Goal: Task Accomplishment & Management: Use online tool/utility

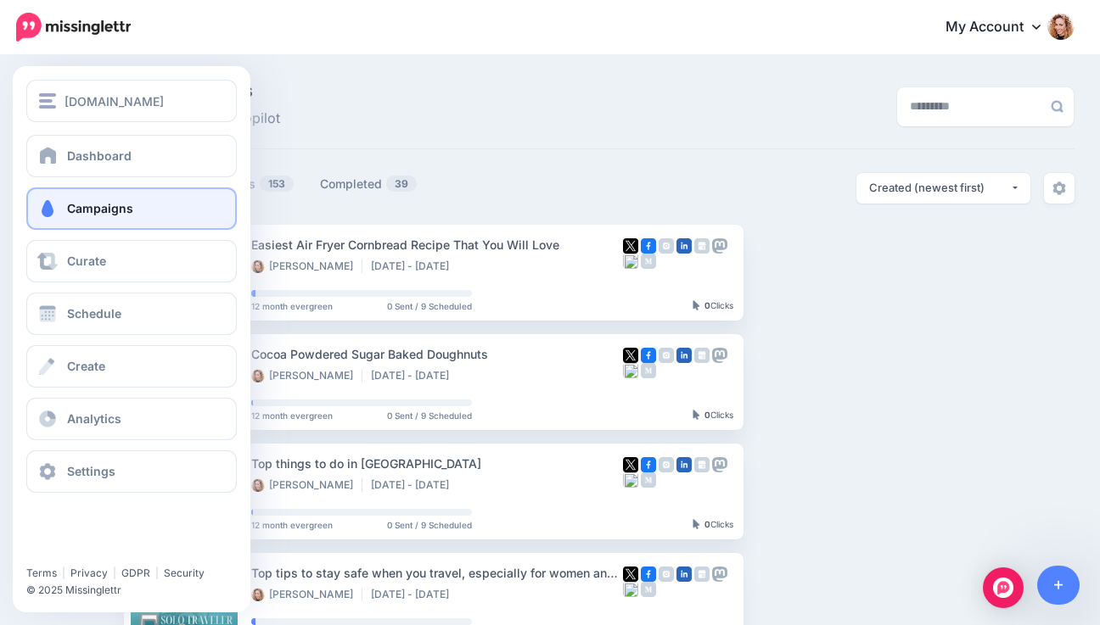
click at [96, 211] on span "Campaigns" at bounding box center [100, 208] width 66 height 14
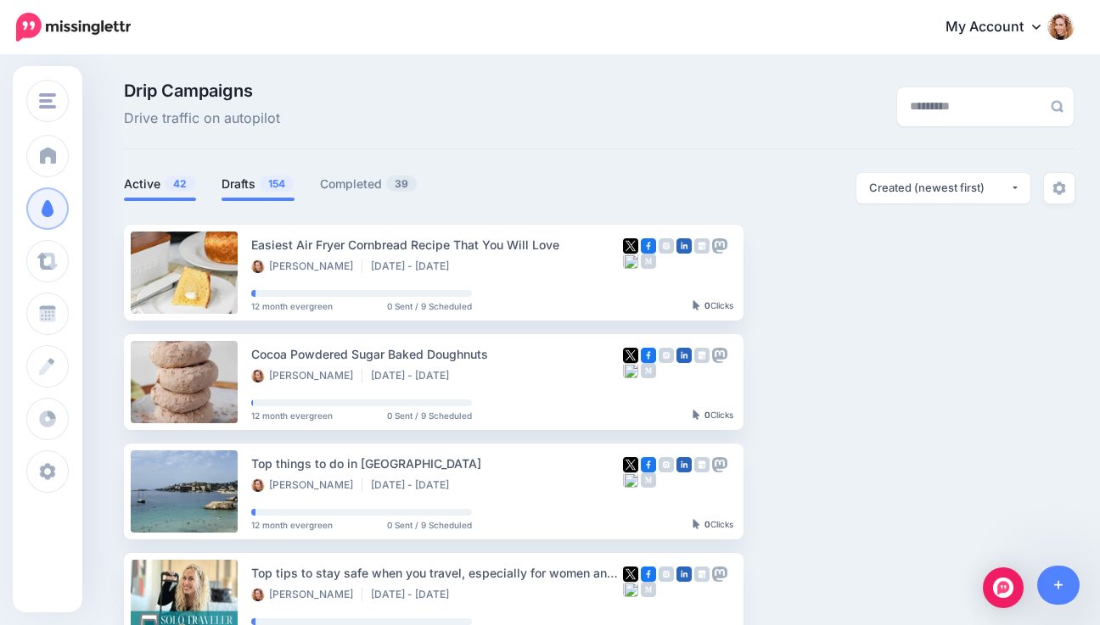
click at [243, 187] on link "Drafts 154" at bounding box center [258, 184] width 73 height 20
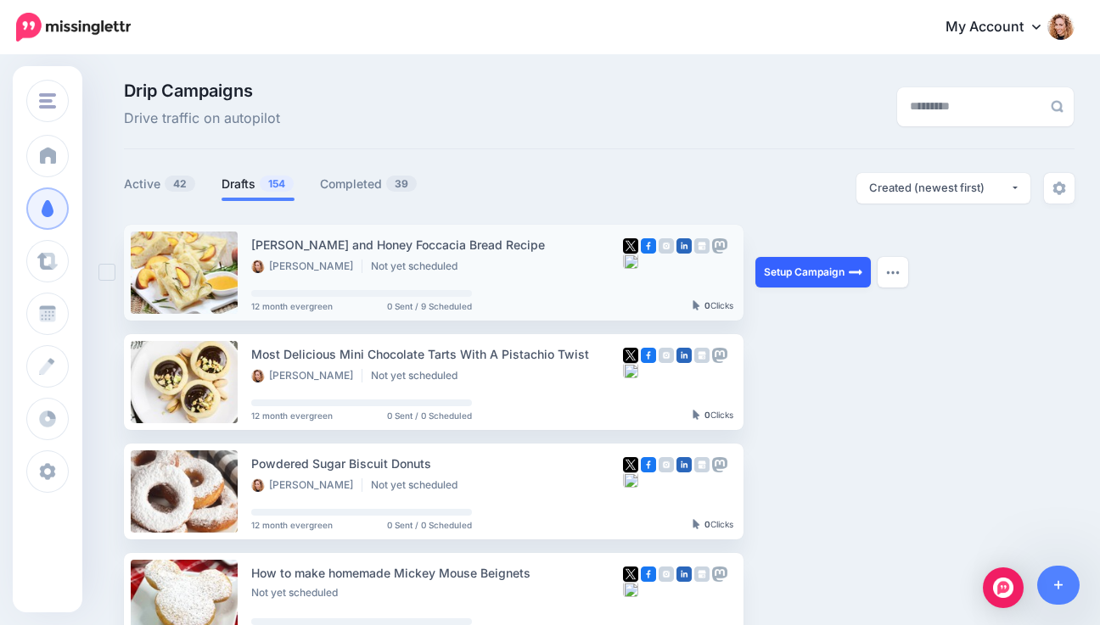
click at [832, 275] on link "Setup Campaign" at bounding box center [812, 272] width 115 height 31
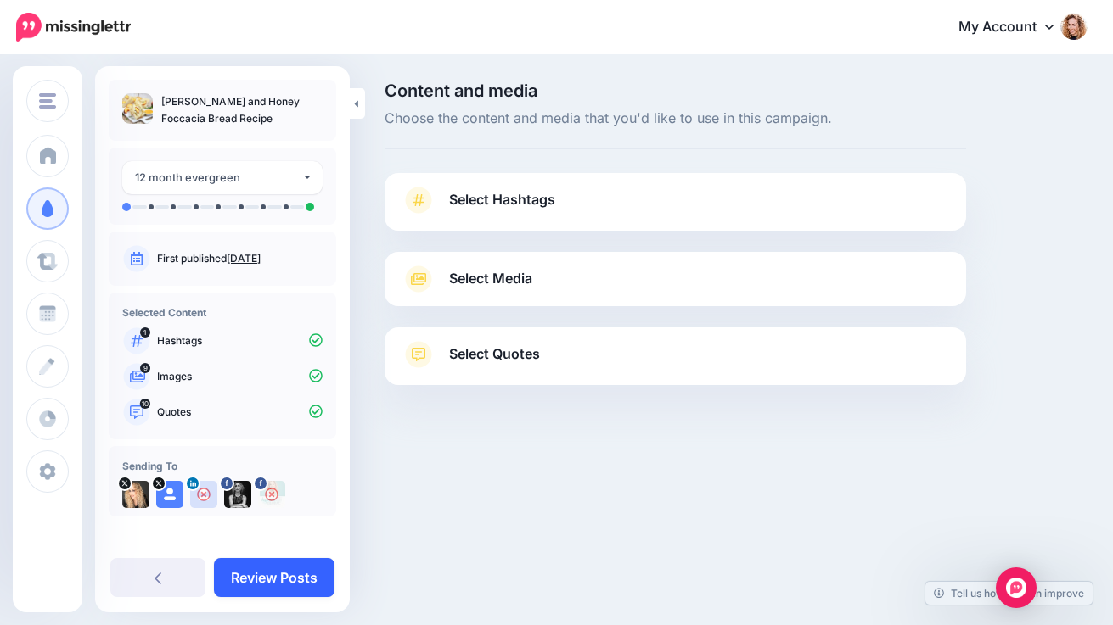
click at [289, 580] on link "Review Posts" at bounding box center [274, 577] width 121 height 39
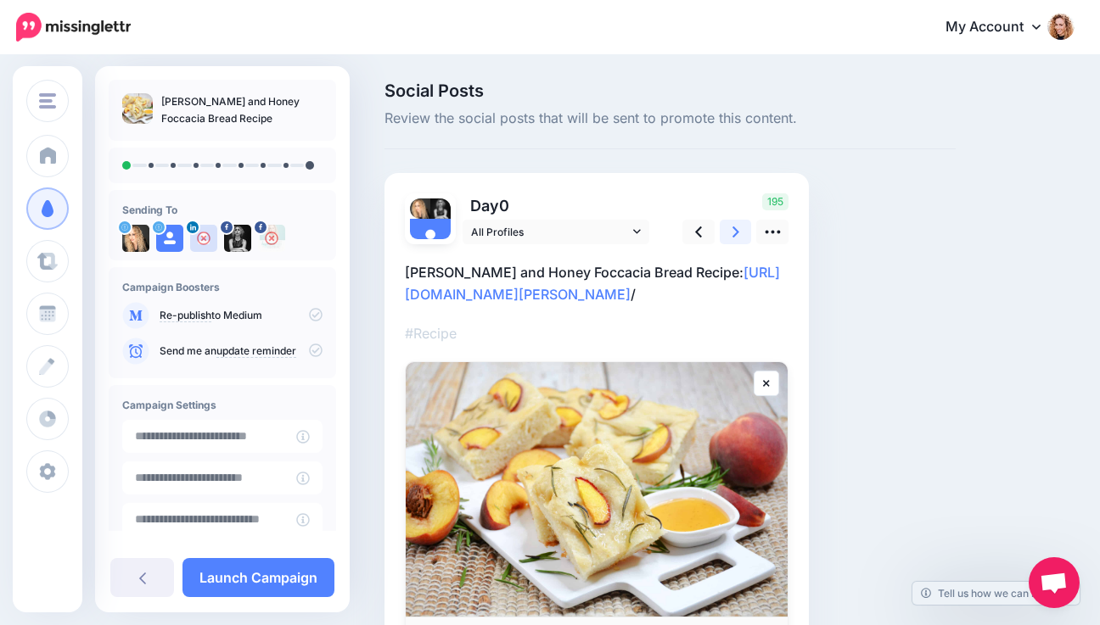
click at [738, 235] on icon at bounding box center [735, 232] width 7 height 18
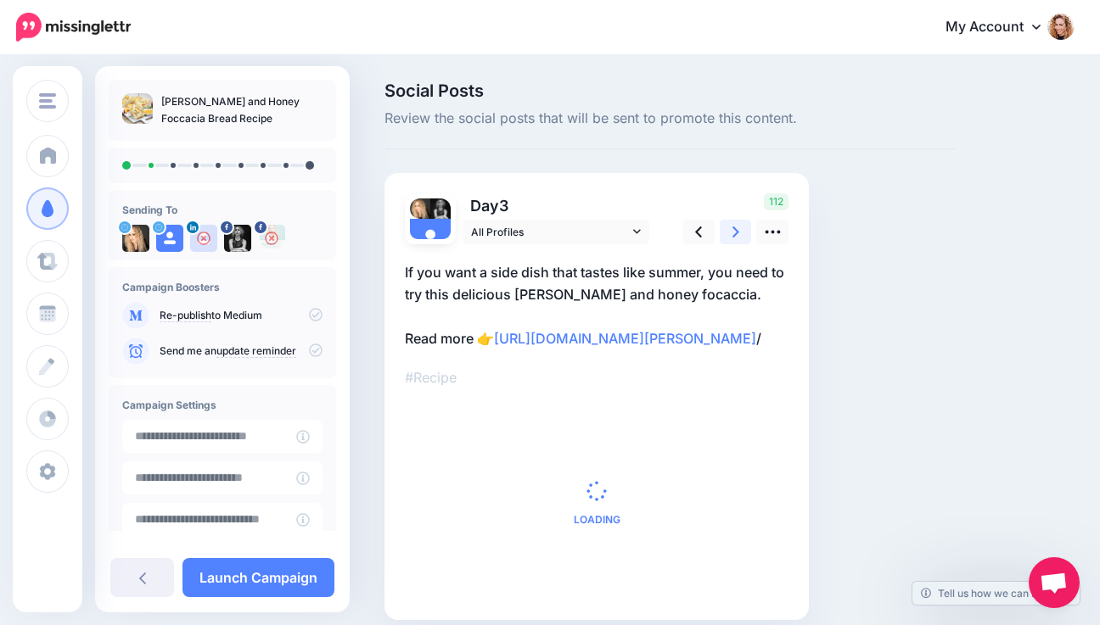
click at [738, 235] on icon at bounding box center [735, 232] width 7 height 18
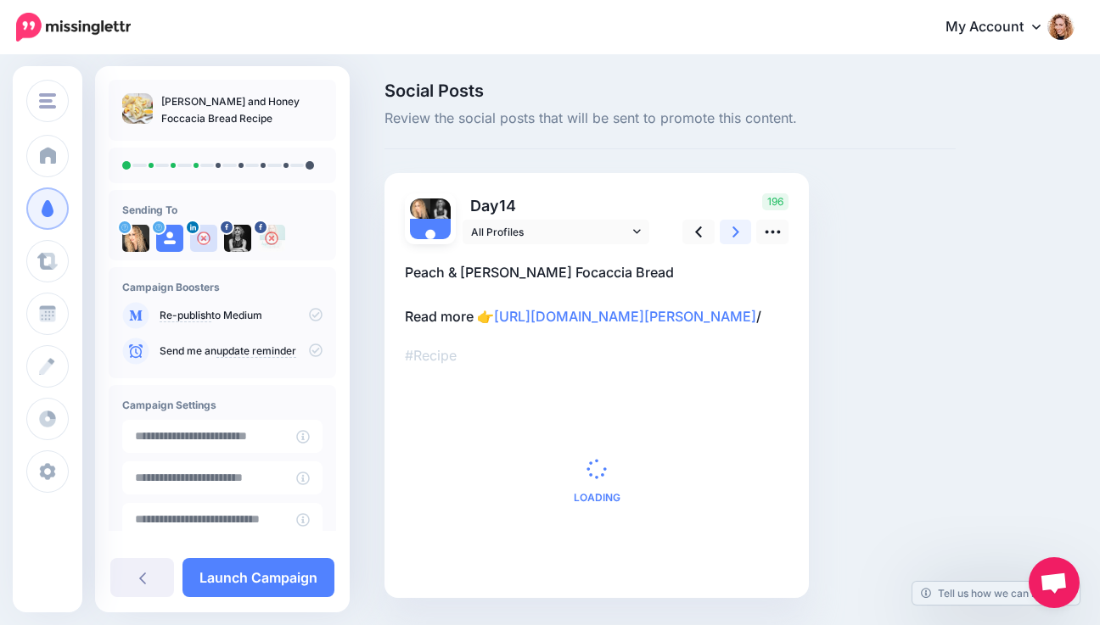
click at [738, 235] on icon at bounding box center [735, 232] width 7 height 18
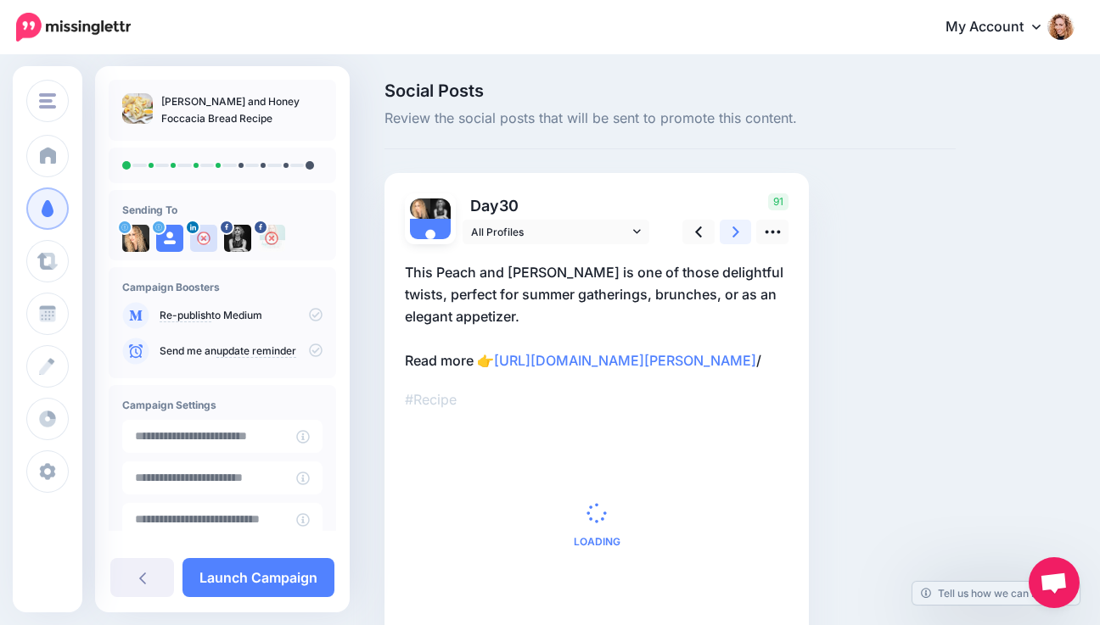
click at [738, 235] on icon at bounding box center [735, 232] width 7 height 18
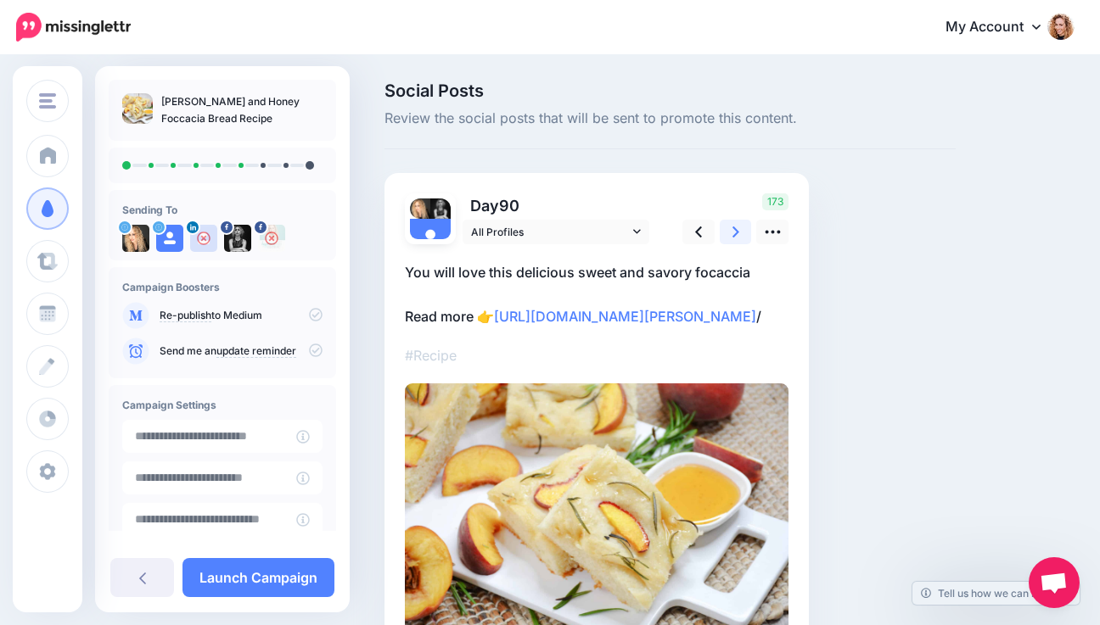
click at [738, 235] on icon at bounding box center [735, 232] width 7 height 18
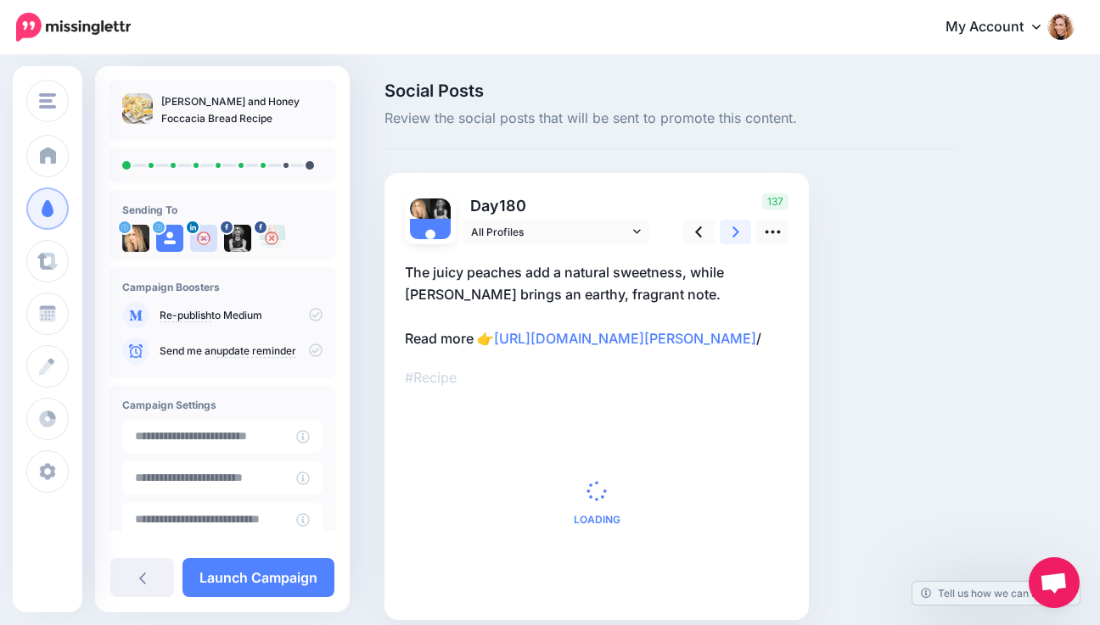
click at [738, 235] on icon at bounding box center [735, 232] width 7 height 18
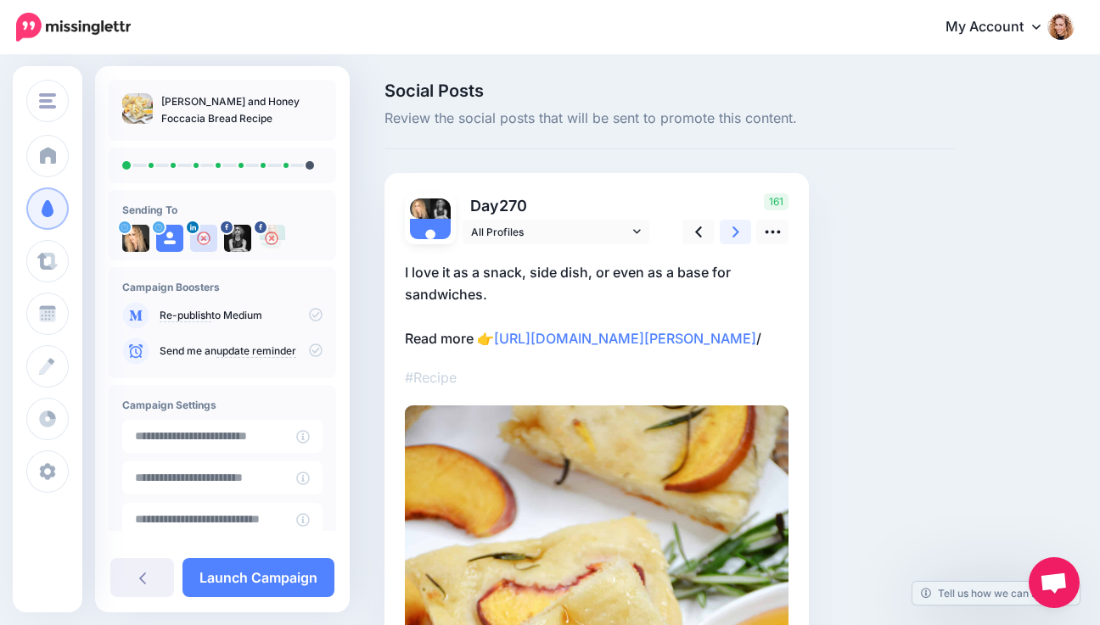
click at [738, 235] on icon at bounding box center [735, 232] width 7 height 18
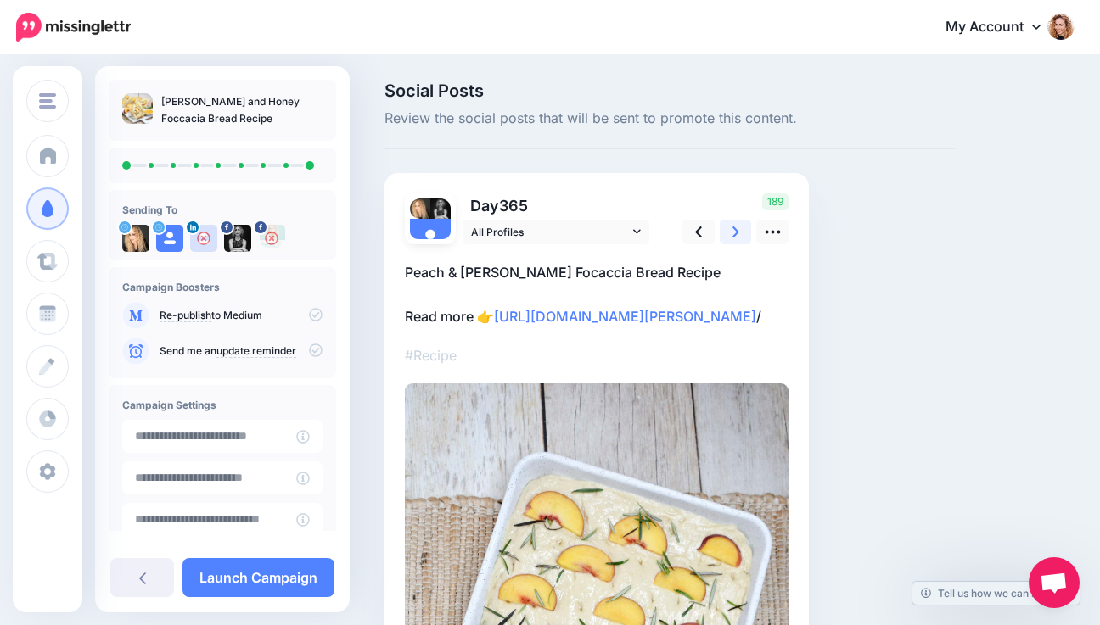
click at [738, 235] on icon at bounding box center [735, 232] width 7 height 18
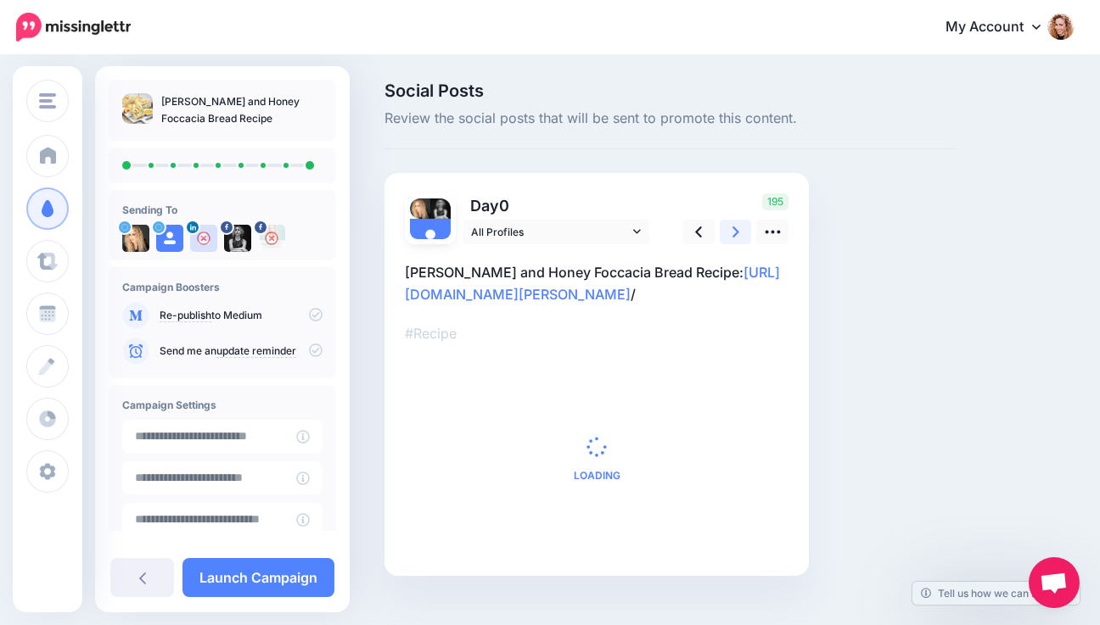
click at [738, 235] on icon at bounding box center [735, 232] width 7 height 18
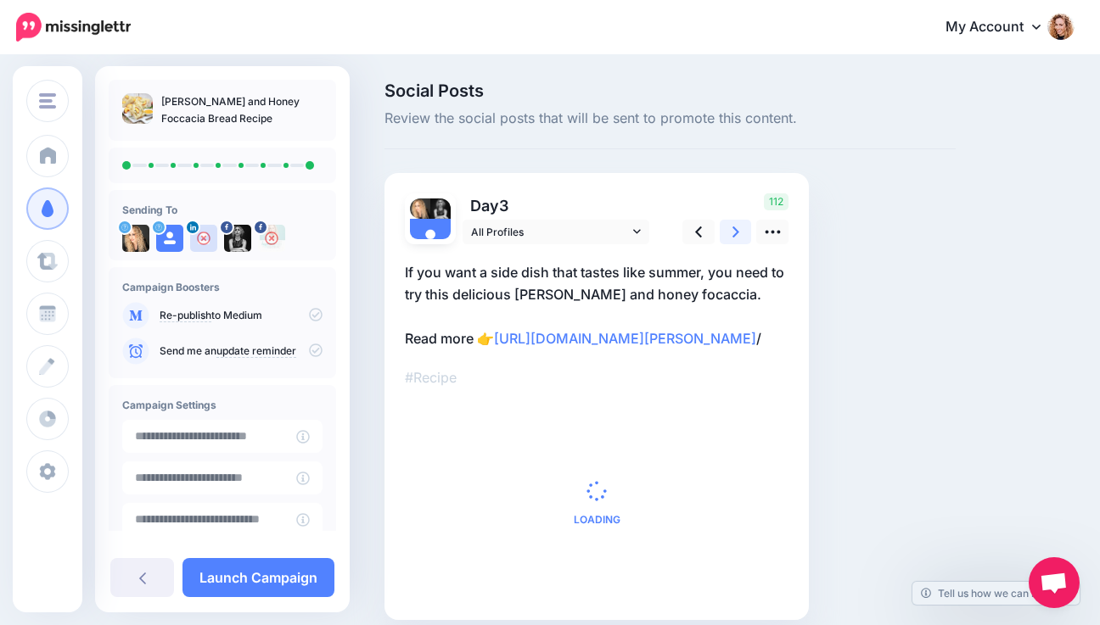
click at [738, 235] on icon at bounding box center [735, 232] width 7 height 18
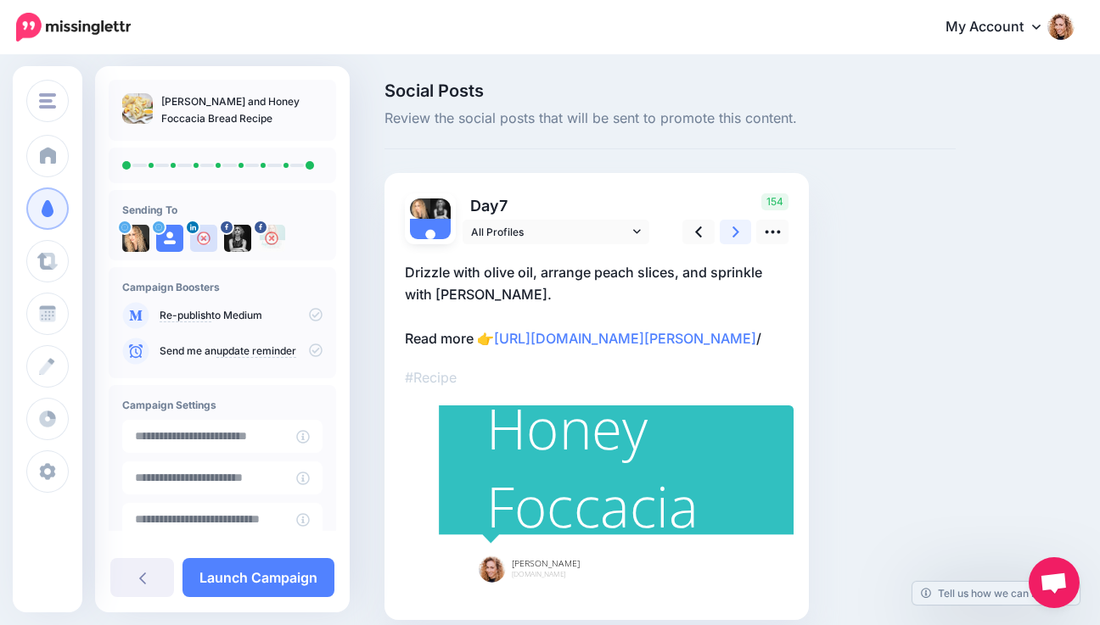
click at [738, 235] on icon at bounding box center [735, 232] width 7 height 18
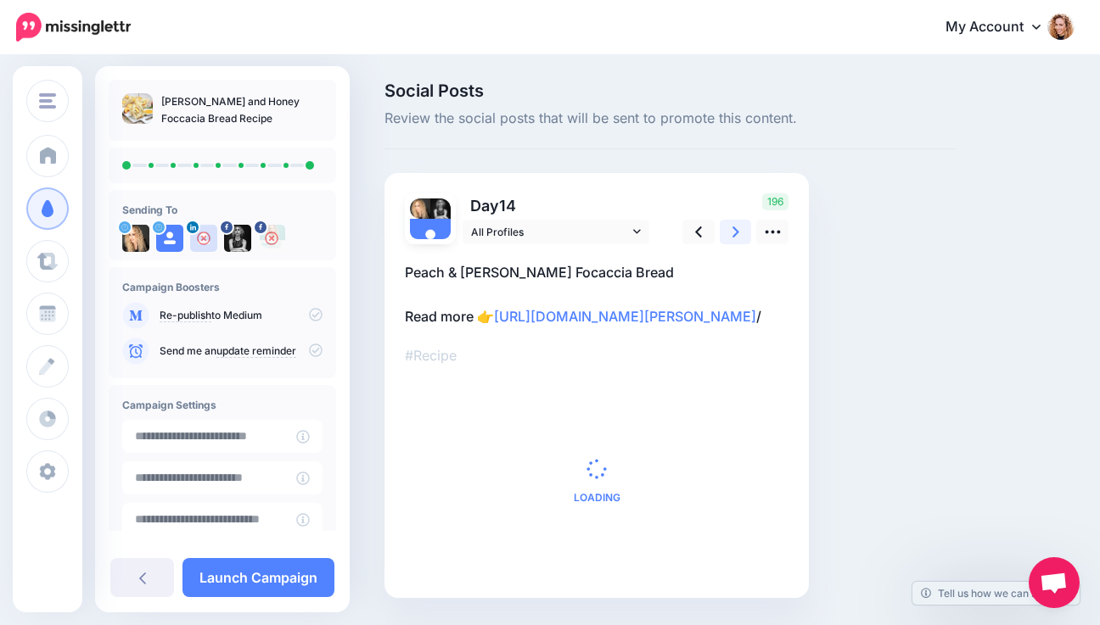
click at [738, 235] on icon at bounding box center [735, 232] width 7 height 18
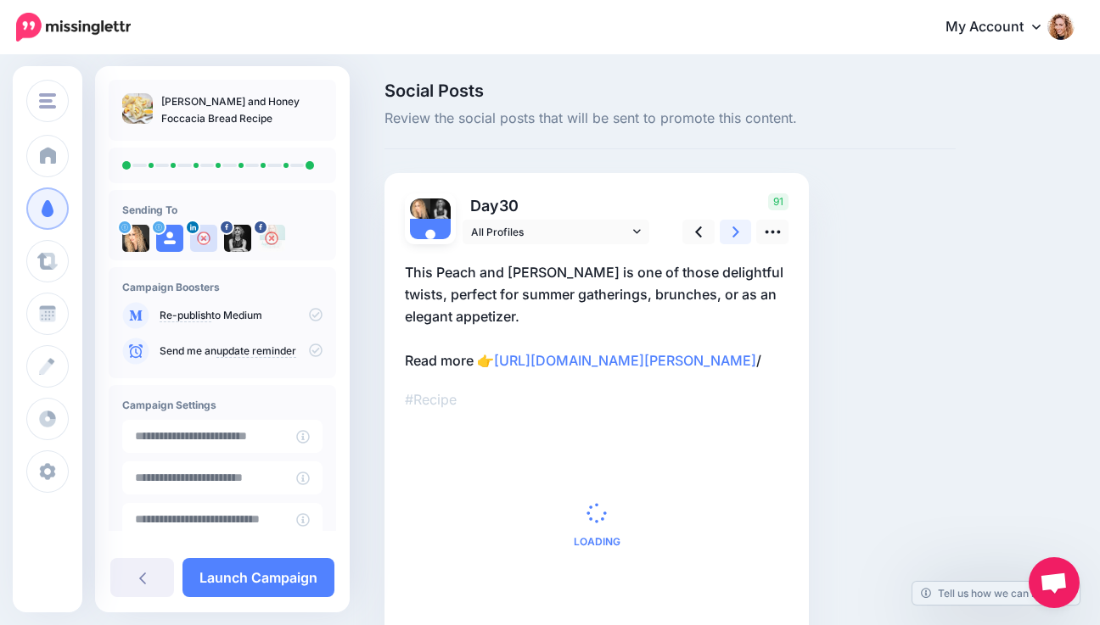
click at [738, 235] on icon at bounding box center [735, 232] width 7 height 18
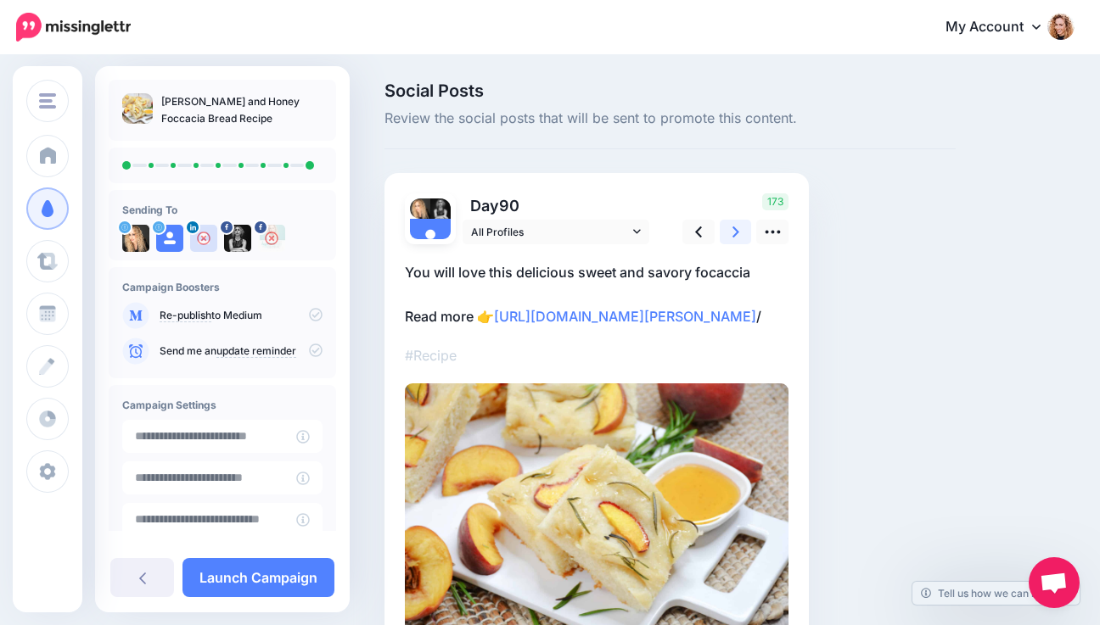
click at [738, 235] on icon at bounding box center [735, 232] width 7 height 18
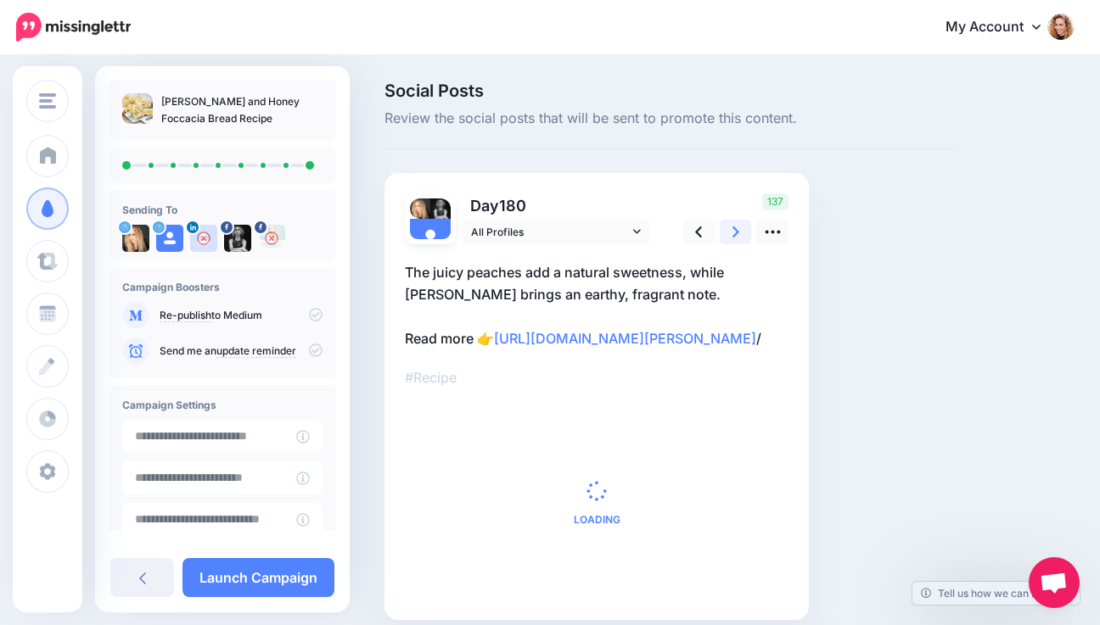
click at [738, 235] on icon at bounding box center [735, 232] width 7 height 18
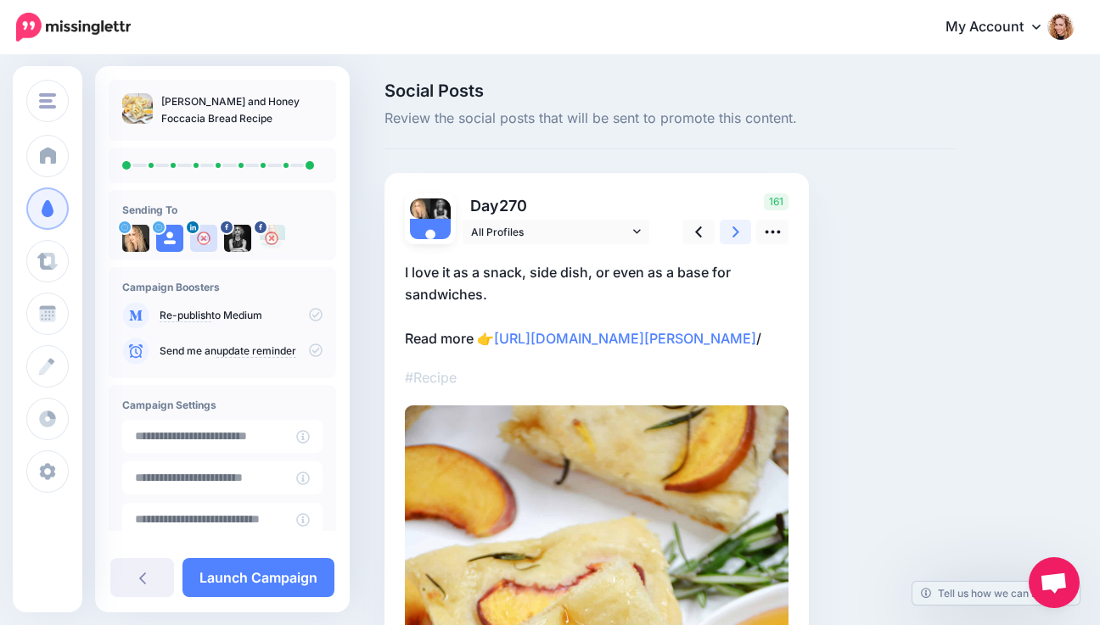
click at [738, 235] on icon at bounding box center [735, 232] width 7 height 18
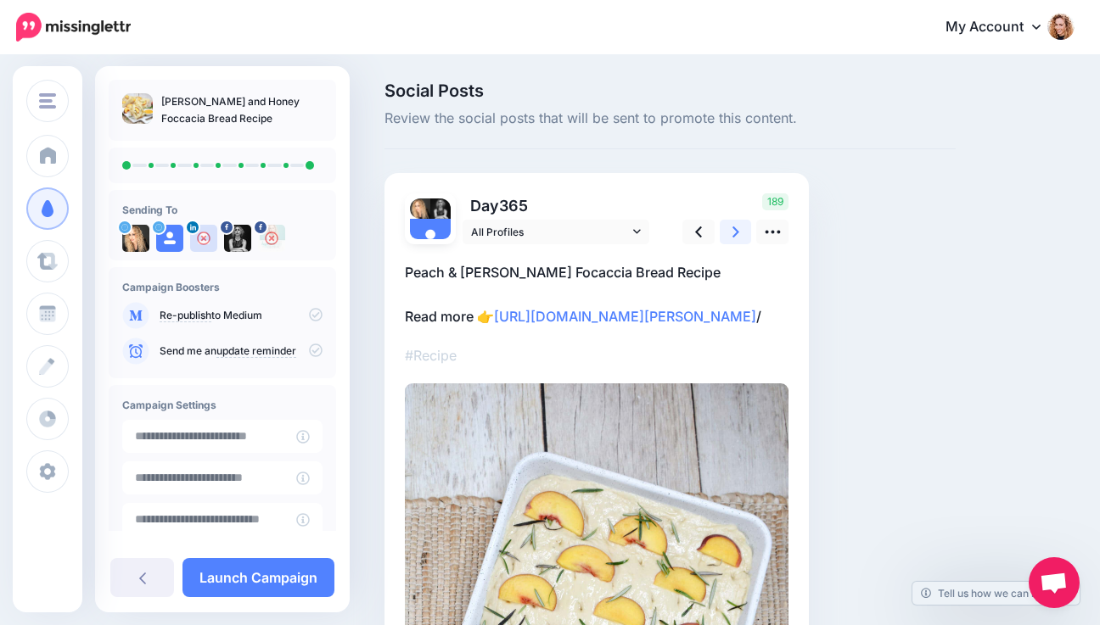
click at [738, 235] on icon at bounding box center [735, 232] width 7 height 18
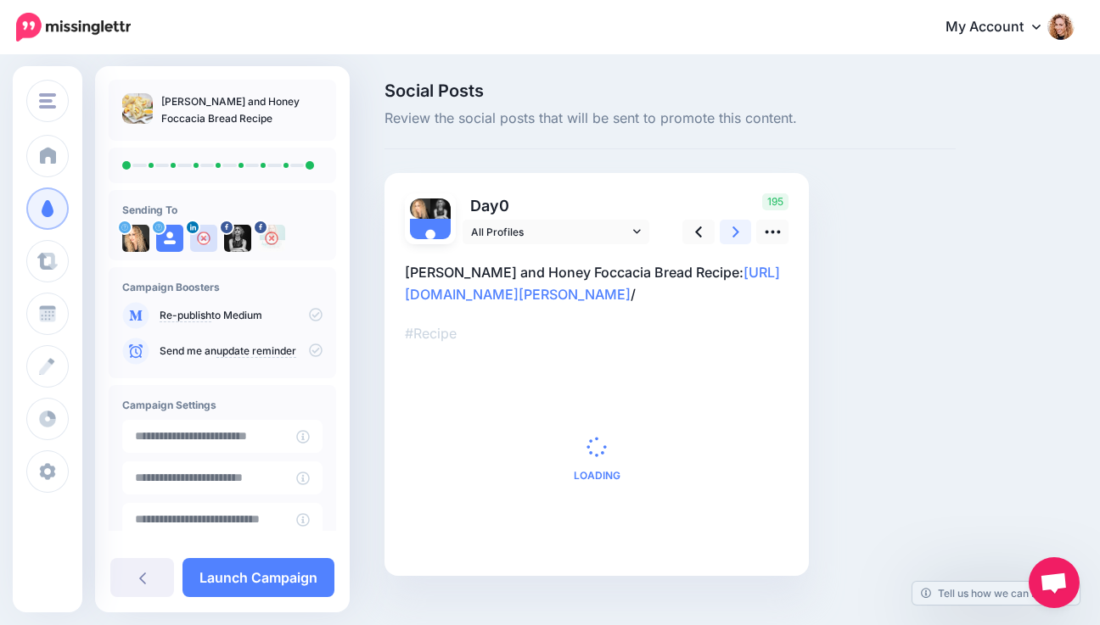
click at [738, 235] on icon at bounding box center [735, 232] width 7 height 18
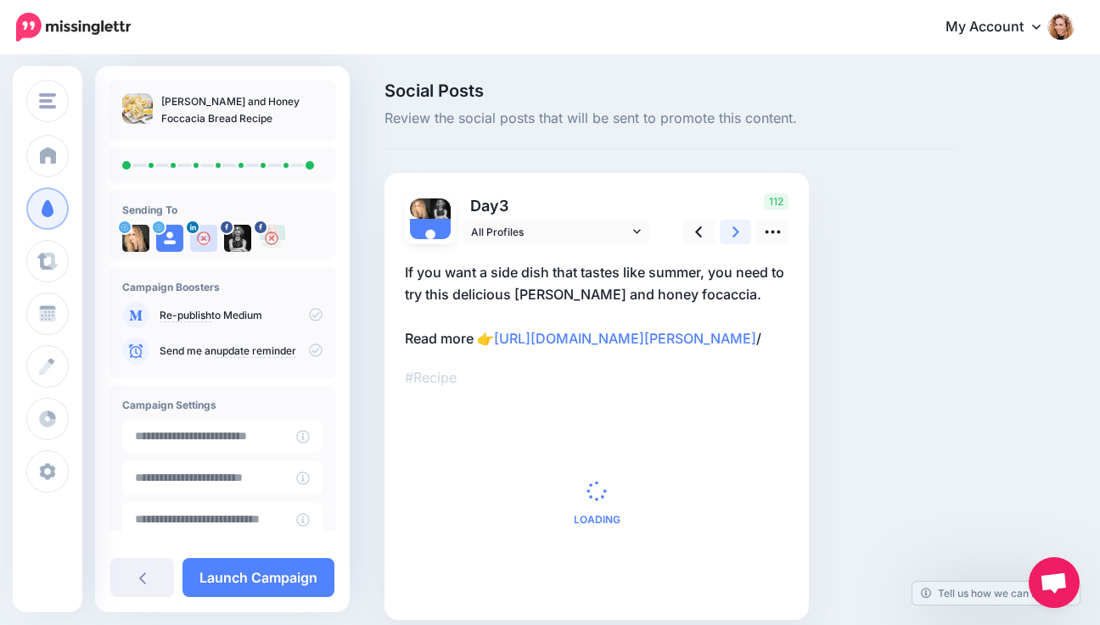
click at [738, 235] on icon at bounding box center [735, 232] width 7 height 18
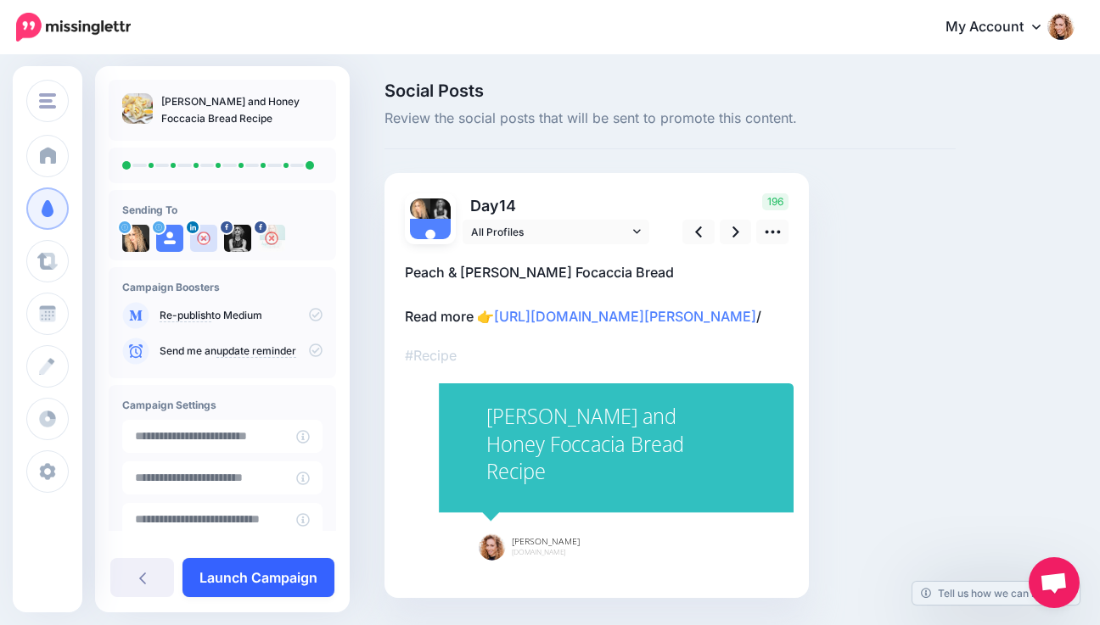
click at [244, 579] on link "Launch Campaign" at bounding box center [258, 577] width 152 height 39
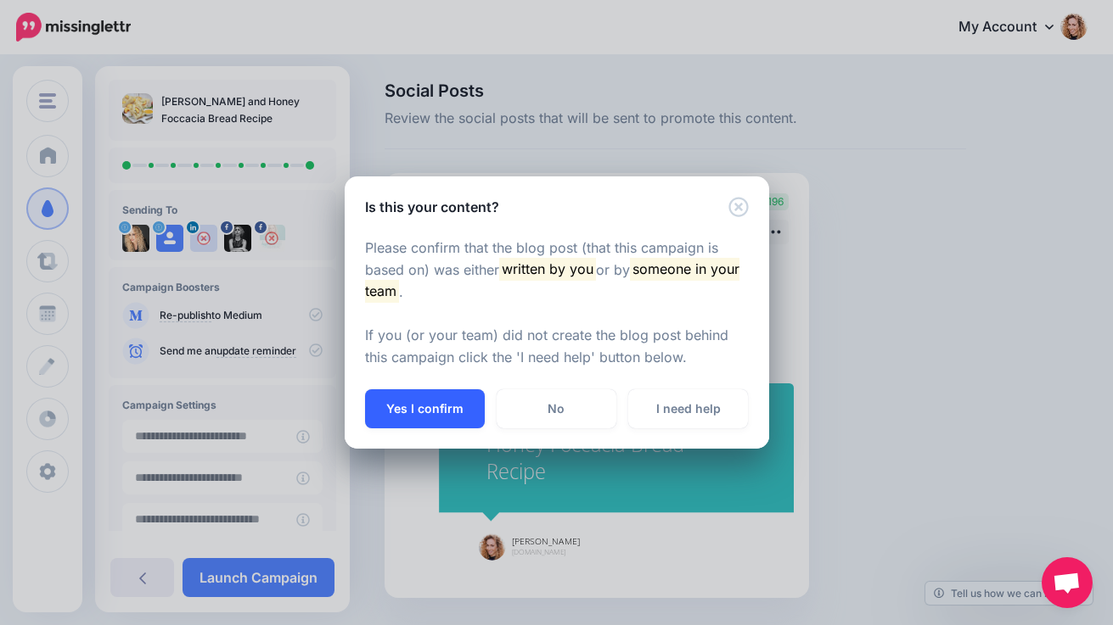
click at [395, 414] on button "Yes I confirm" at bounding box center [425, 409] width 120 height 39
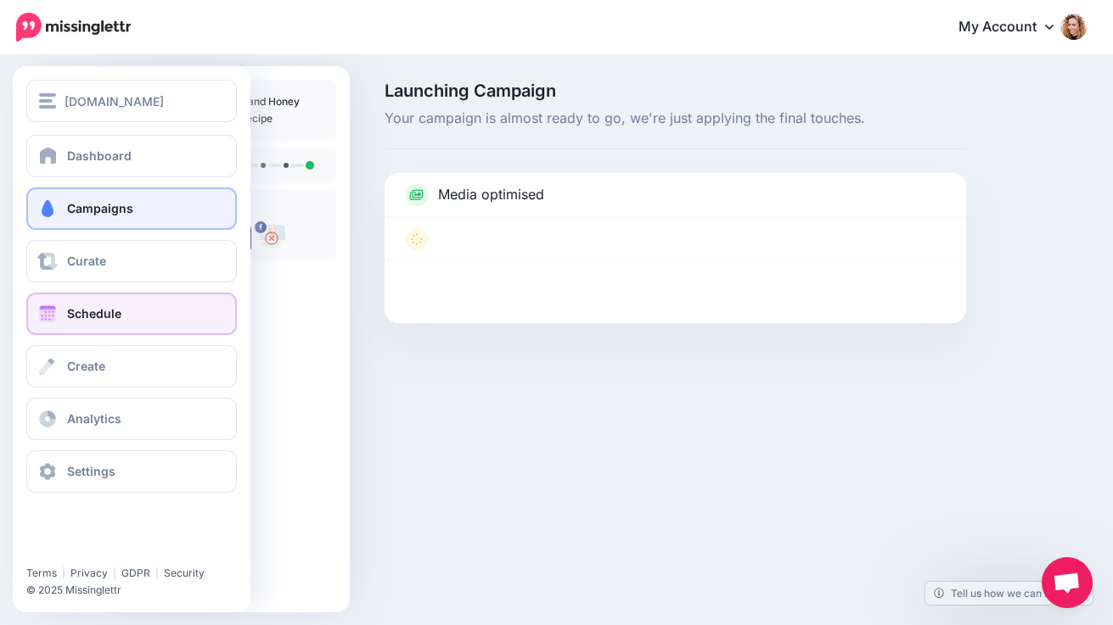
click at [84, 317] on span "Schedule" at bounding box center [94, 313] width 54 height 14
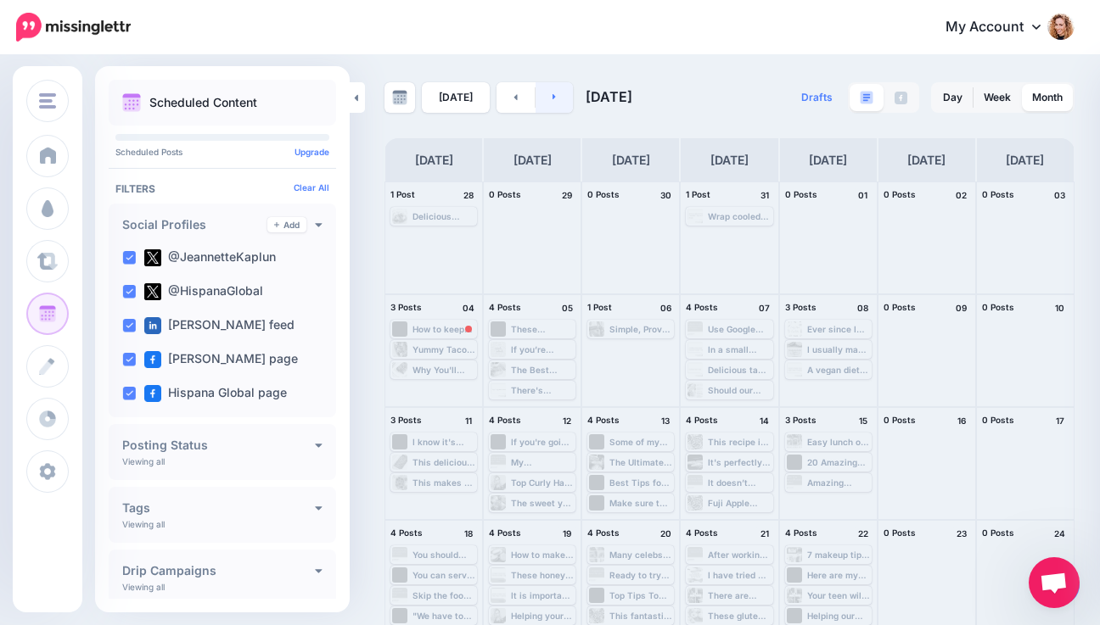
click at [552, 96] on link at bounding box center [555, 97] width 38 height 31
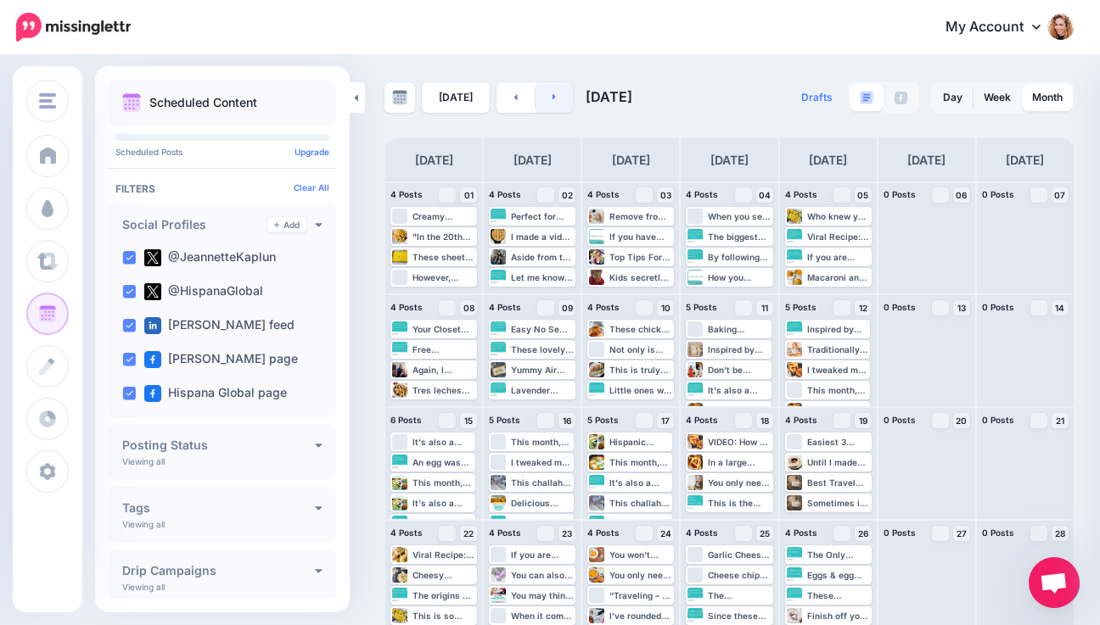
click at [553, 96] on link at bounding box center [555, 97] width 38 height 31
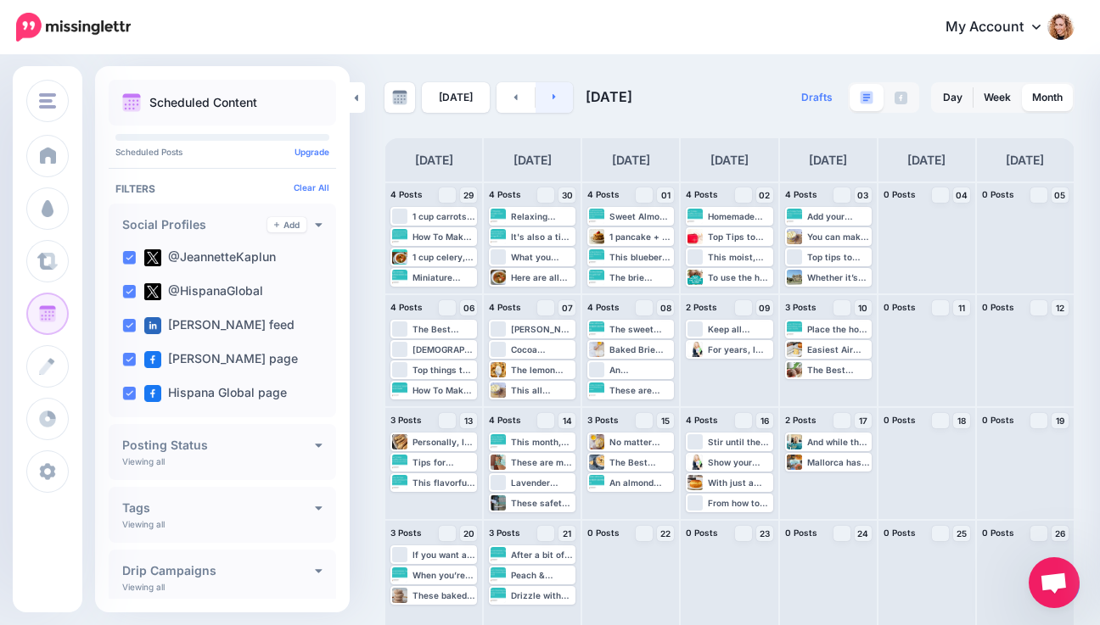
click at [552, 98] on link at bounding box center [555, 97] width 38 height 31
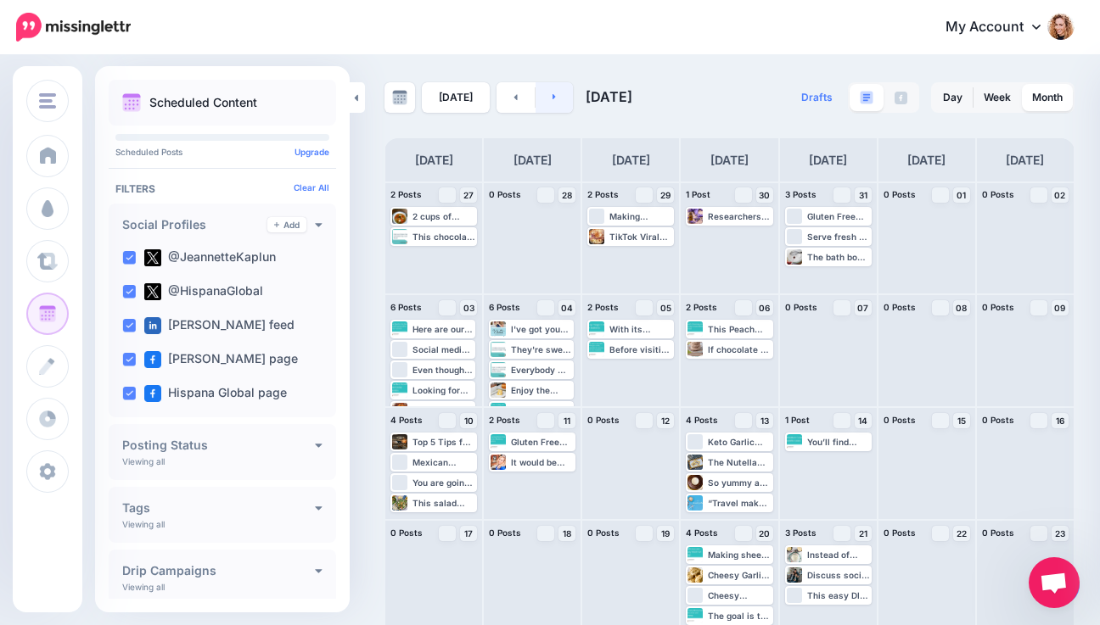
click at [553, 97] on link at bounding box center [555, 97] width 38 height 31
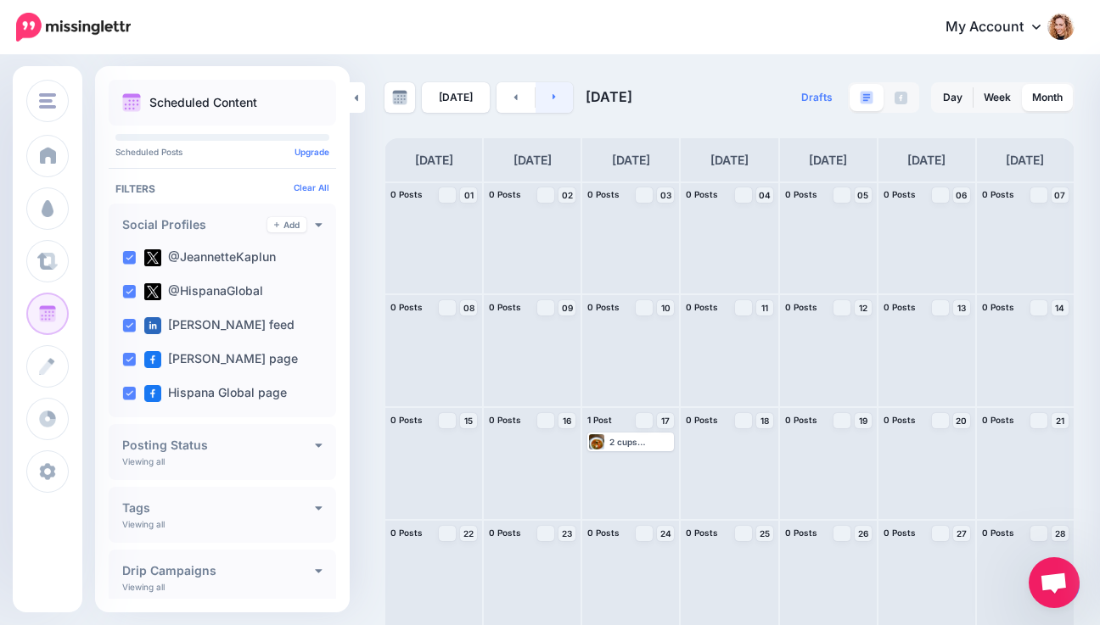
click at [552, 101] on icon at bounding box center [554, 97] width 4 height 10
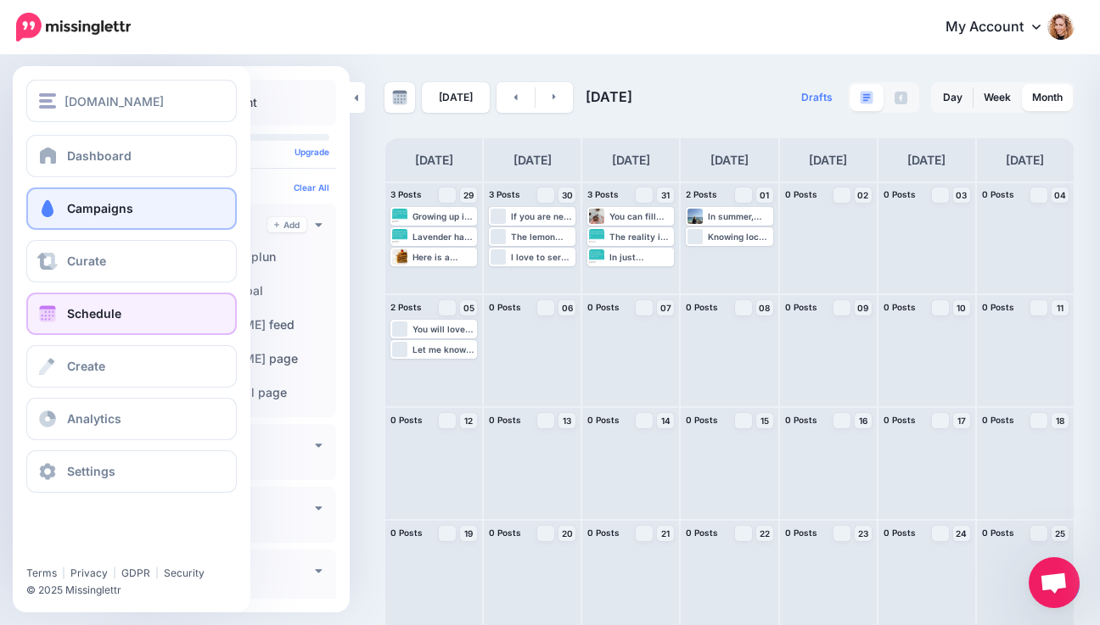
click at [63, 214] on link "Campaigns" at bounding box center [131, 209] width 210 height 42
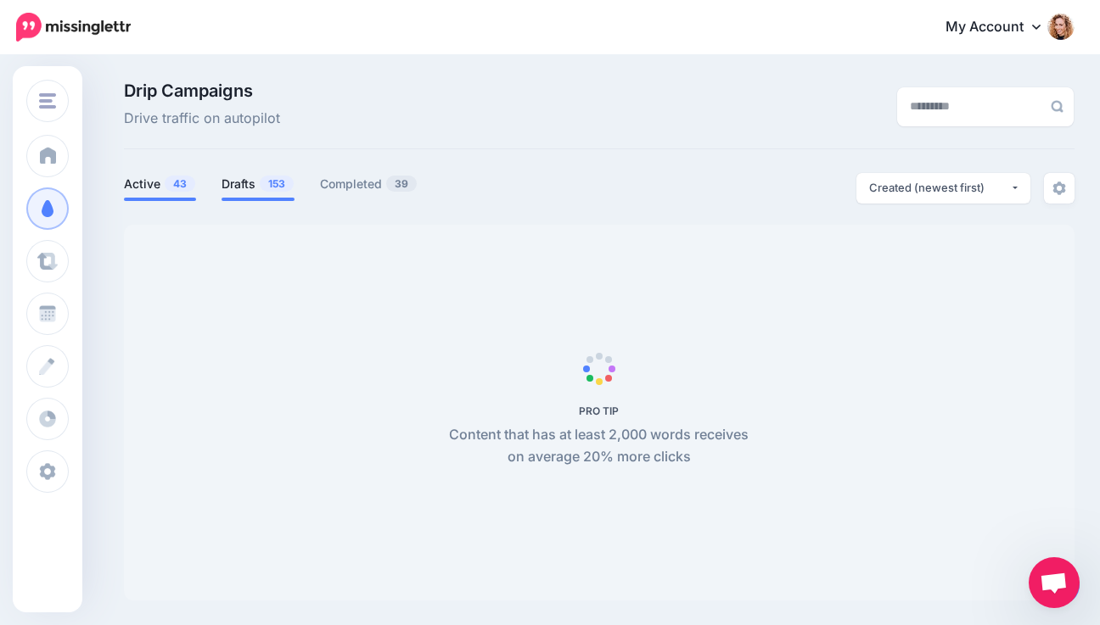
click at [251, 185] on link "Drafts 153" at bounding box center [258, 184] width 73 height 20
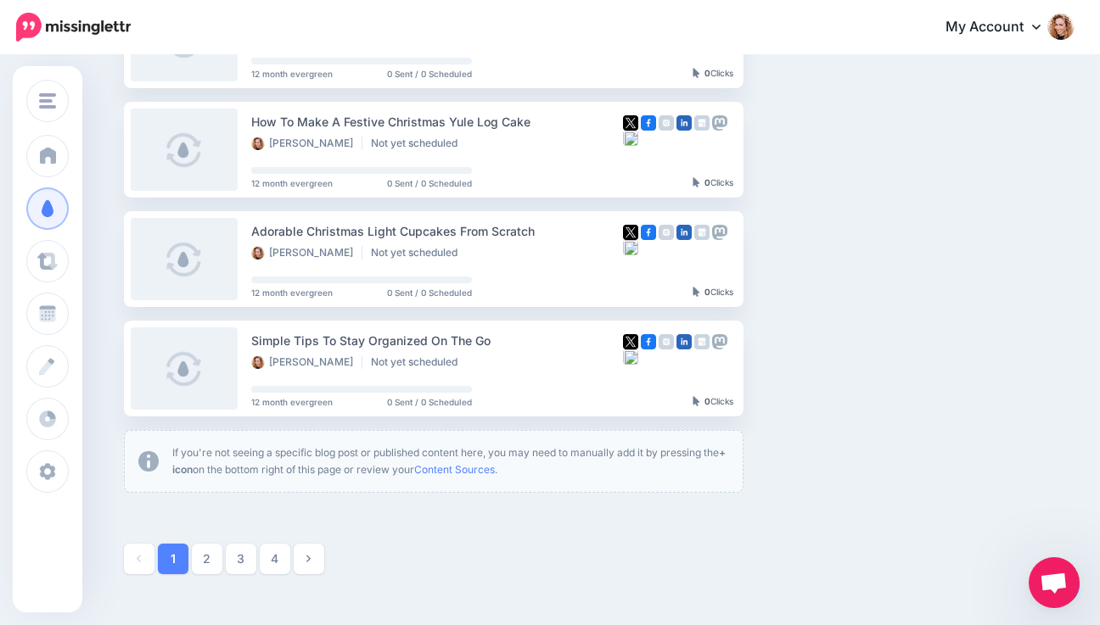
scroll to position [891, 0]
click at [212, 553] on link "2" at bounding box center [207, 557] width 31 height 31
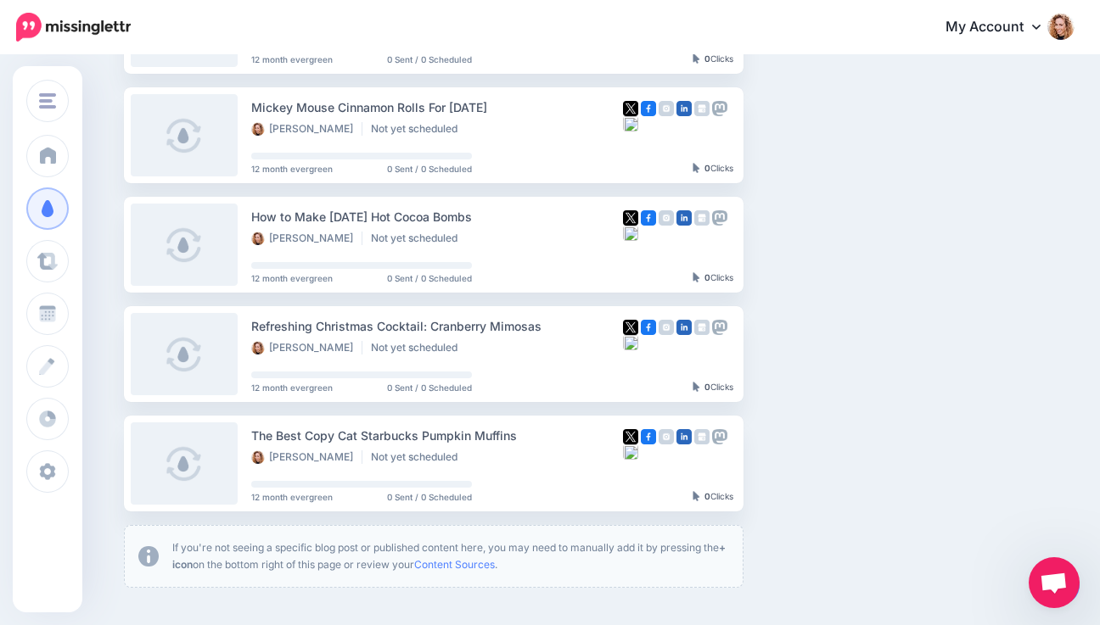
scroll to position [794, 0]
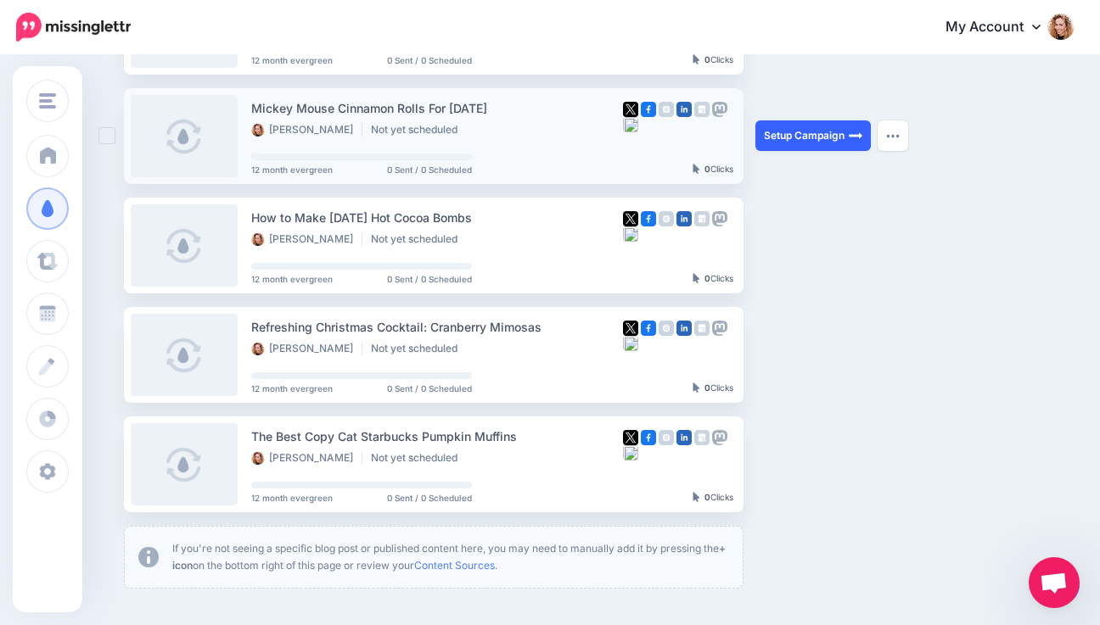
click at [791, 136] on link "Setup Campaign" at bounding box center [812, 136] width 115 height 31
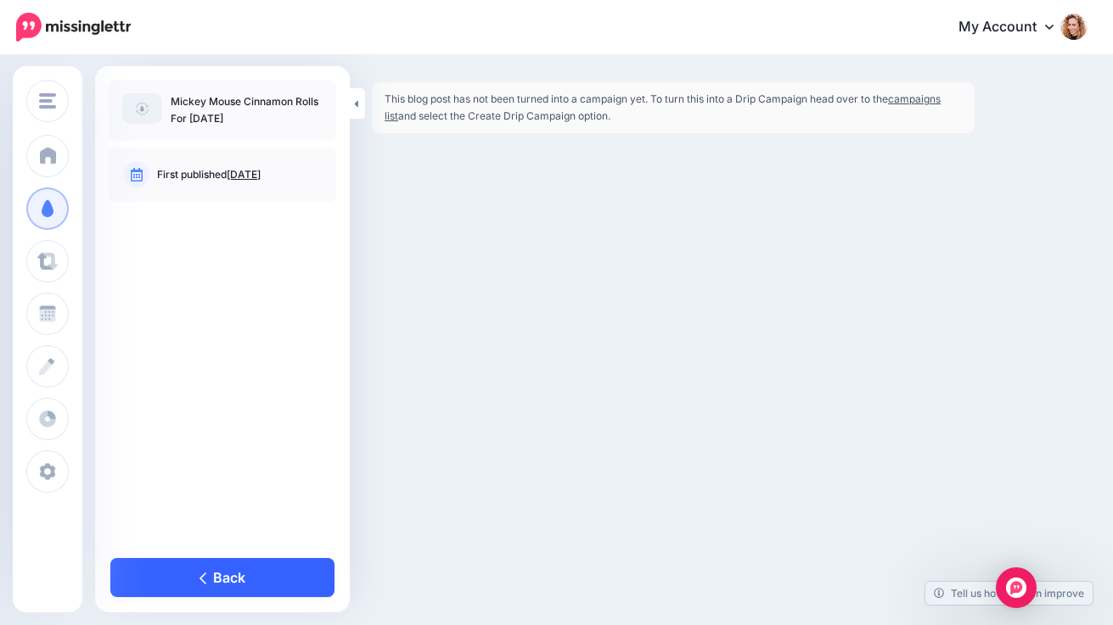
click at [218, 576] on link "Back" at bounding box center [222, 577] width 224 height 39
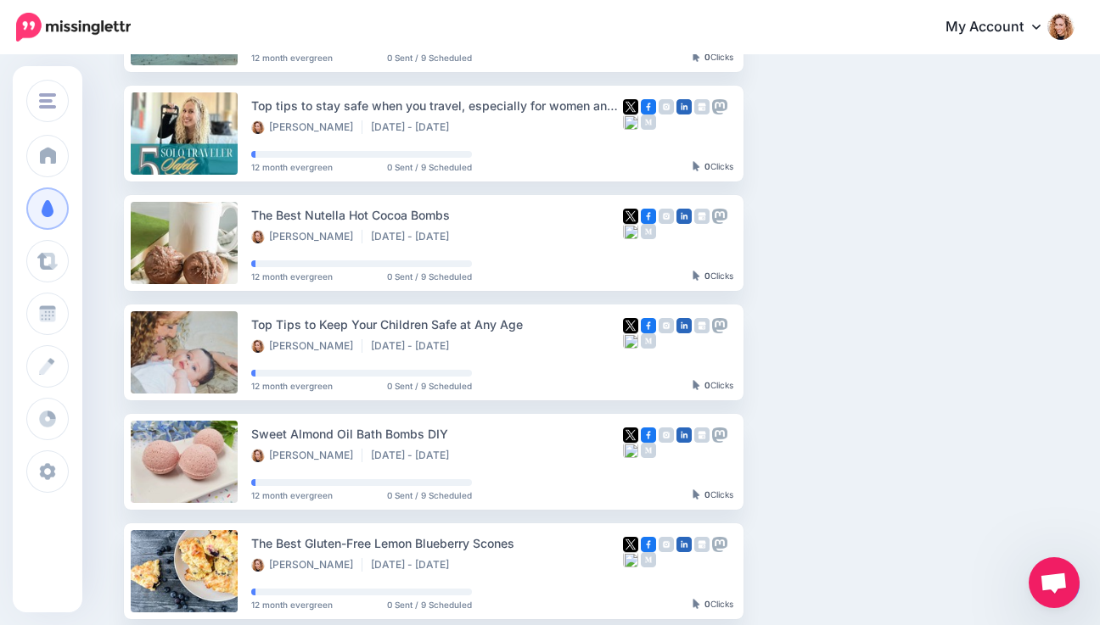
scroll to position [933, 0]
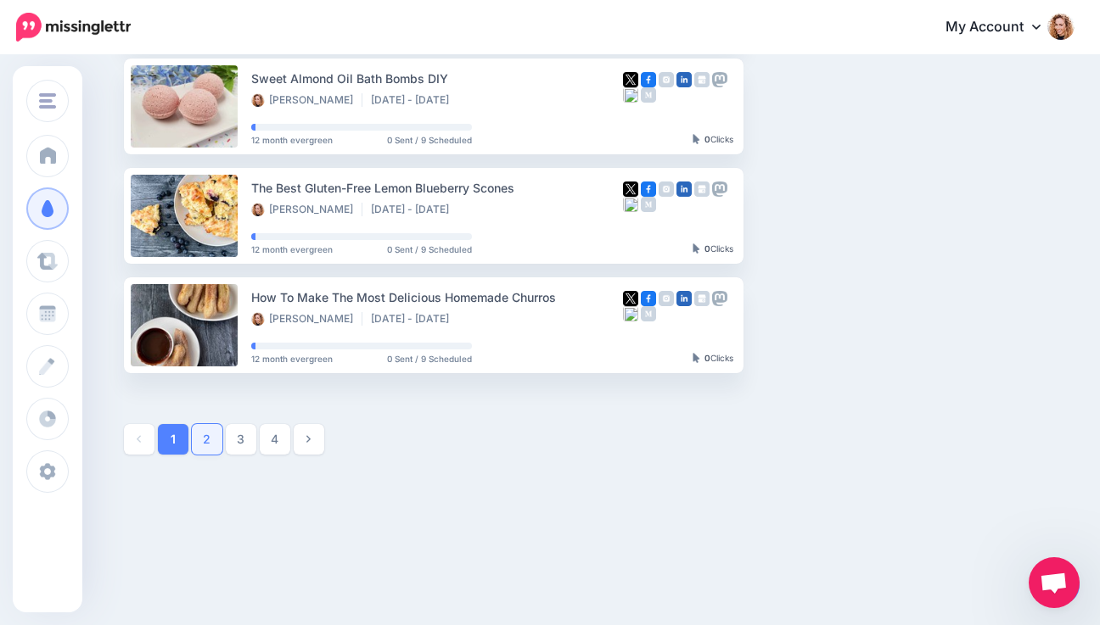
click at [215, 440] on link "2" at bounding box center [207, 439] width 31 height 31
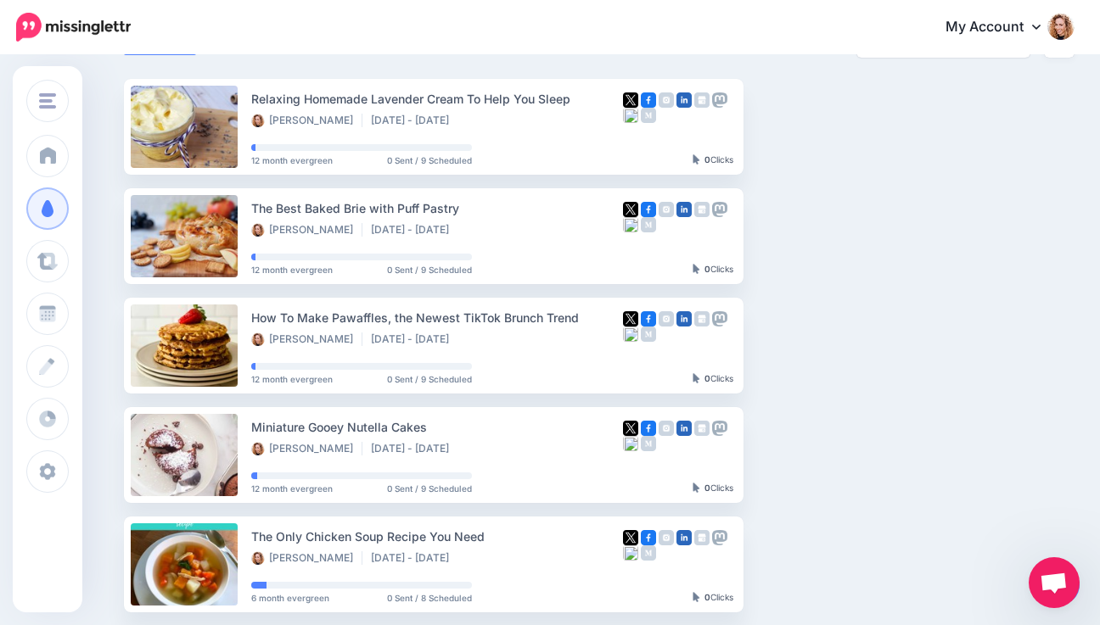
scroll to position [0, 0]
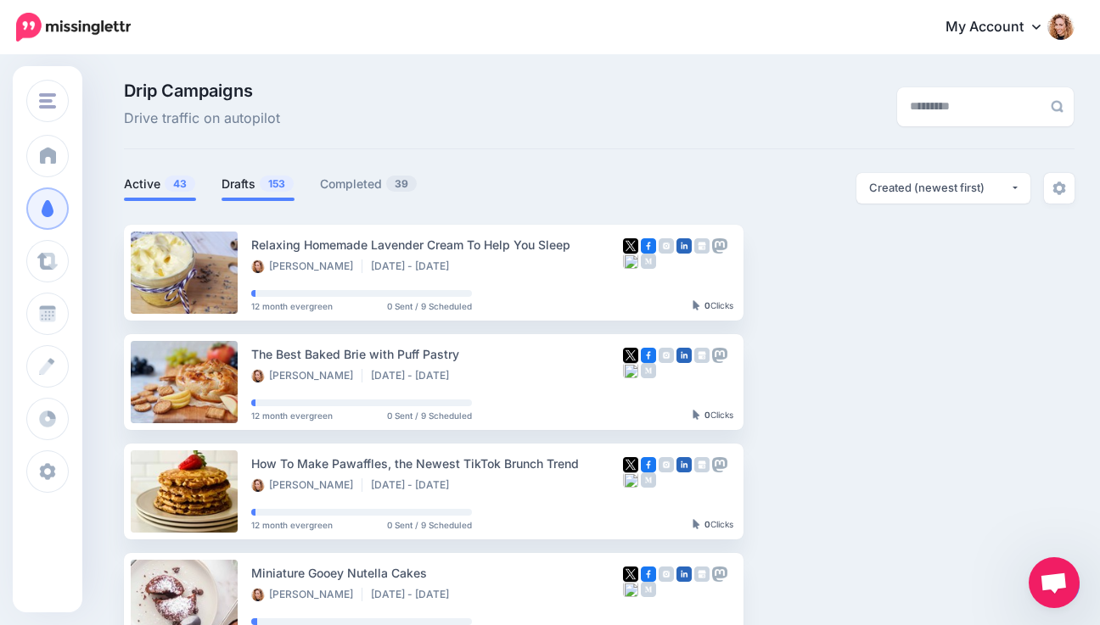
click at [244, 182] on link "Drafts 153" at bounding box center [258, 184] width 73 height 20
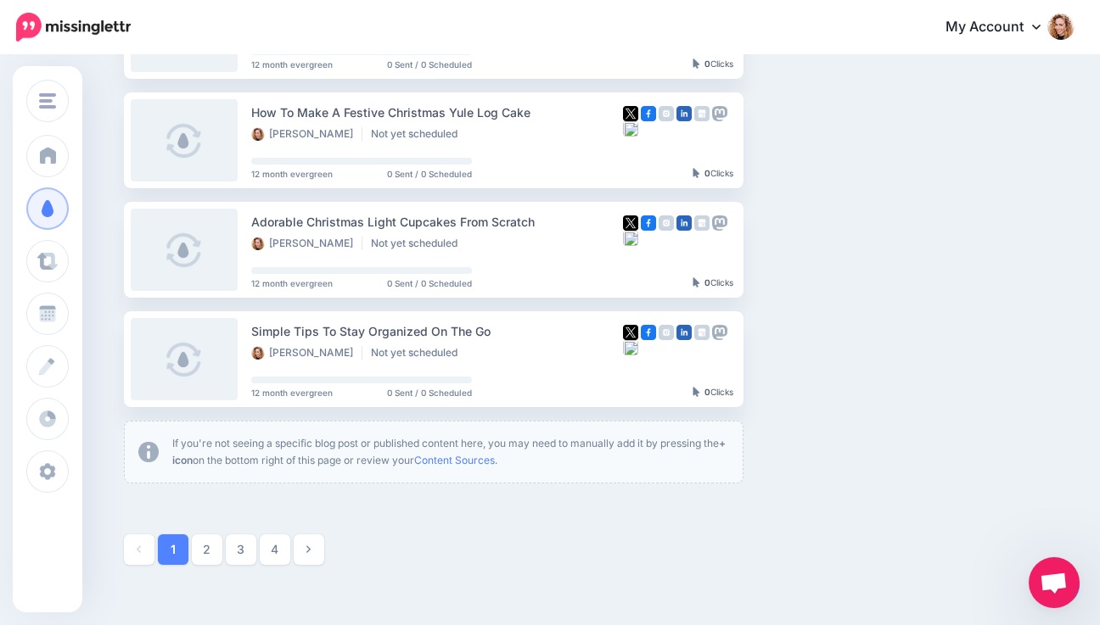
scroll to position [951, 0]
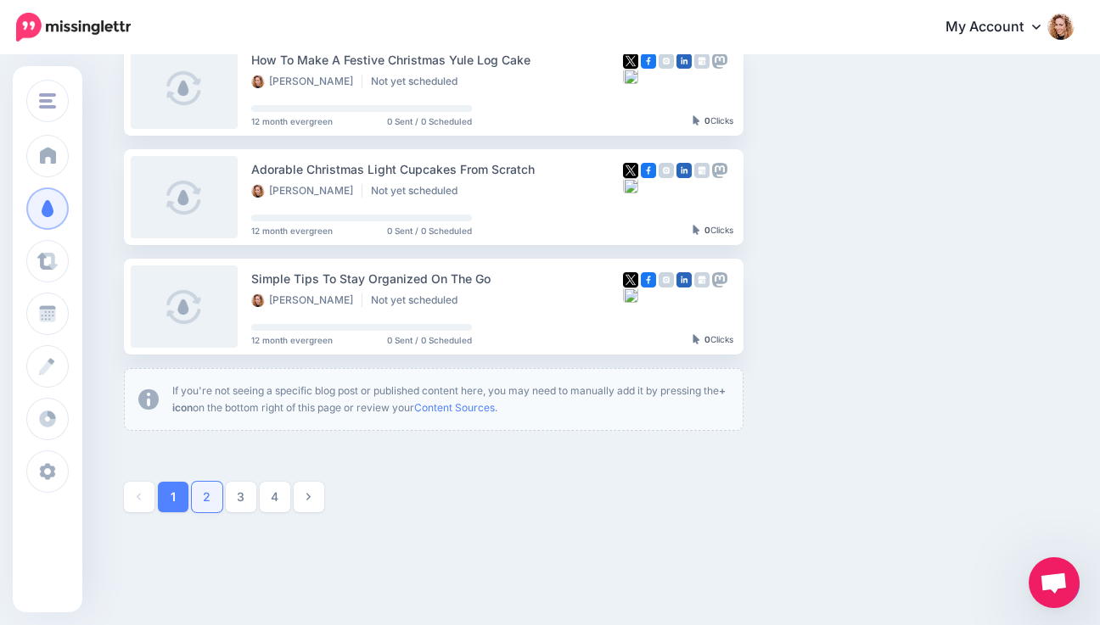
click at [217, 507] on link "2" at bounding box center [207, 497] width 31 height 31
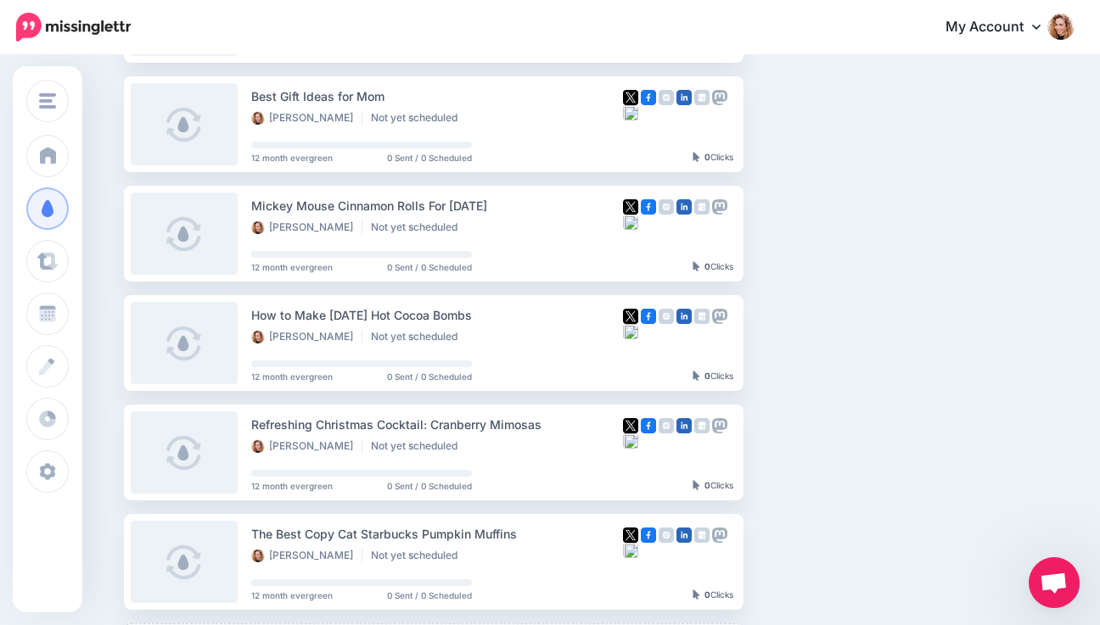
scroll to position [685, 0]
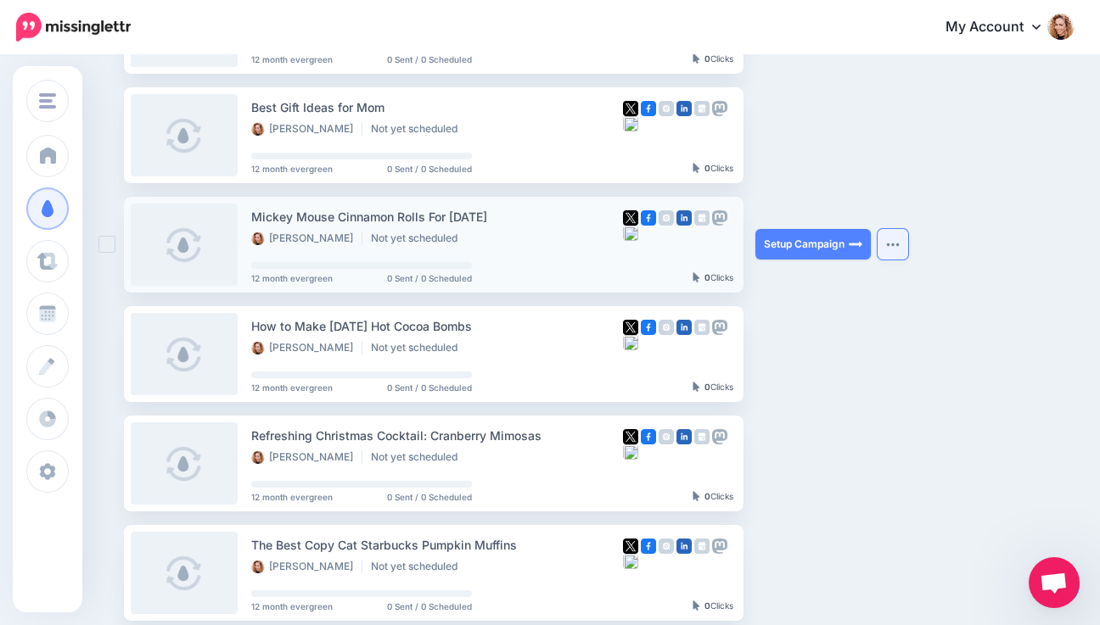
click at [894, 239] on button "button" at bounding box center [893, 244] width 31 height 31
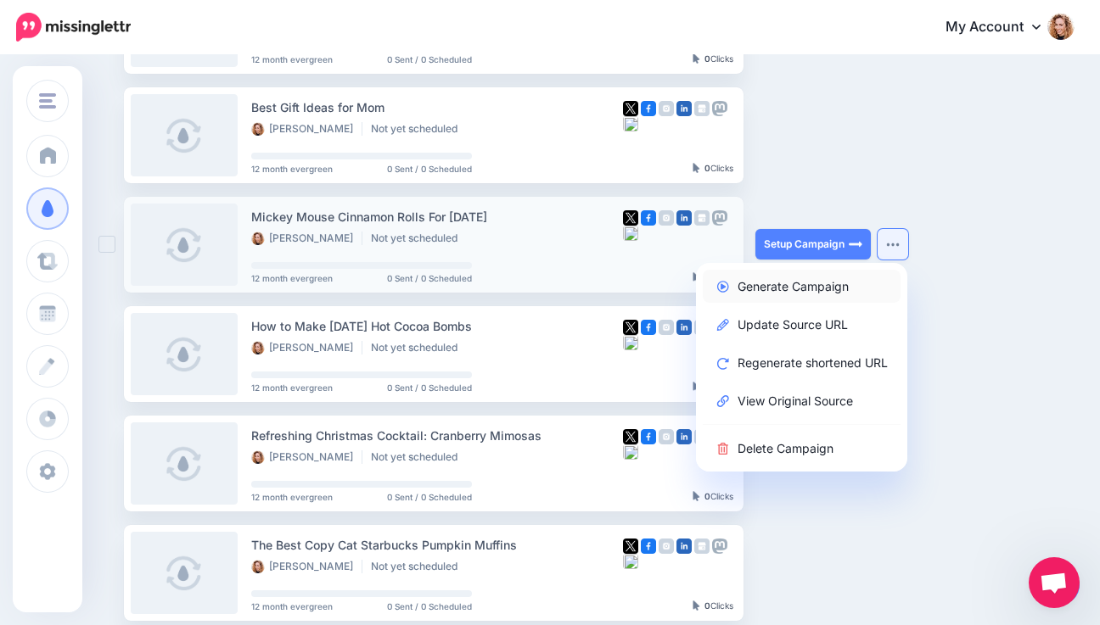
click at [822, 282] on link "Generate Campaign" at bounding box center [802, 286] width 198 height 33
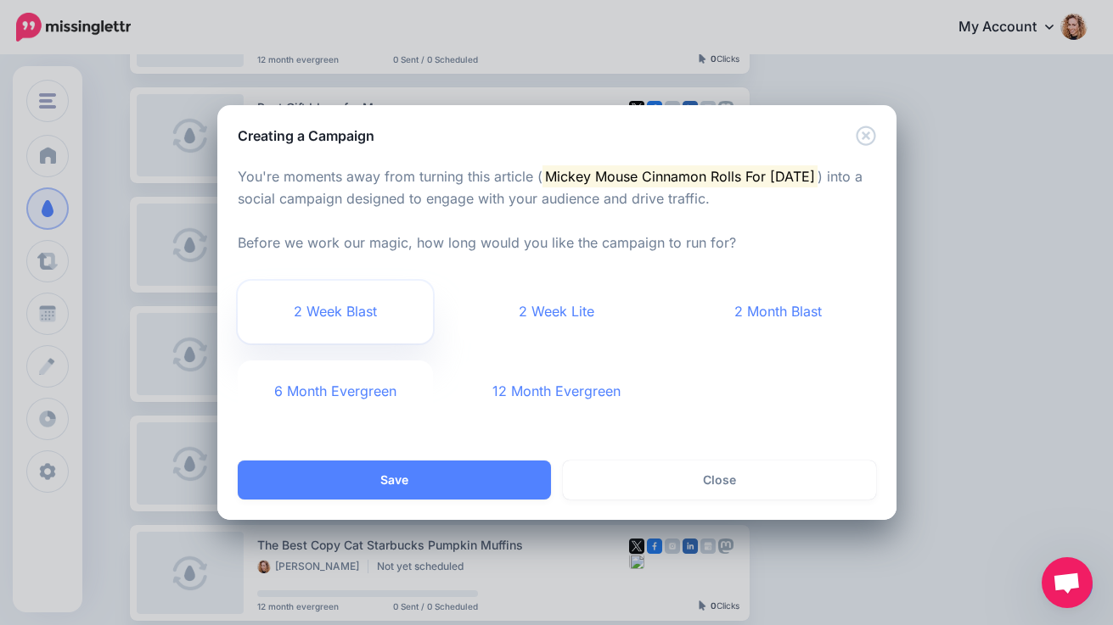
click at [351, 316] on link "2 Week Blast" at bounding box center [336, 312] width 196 height 63
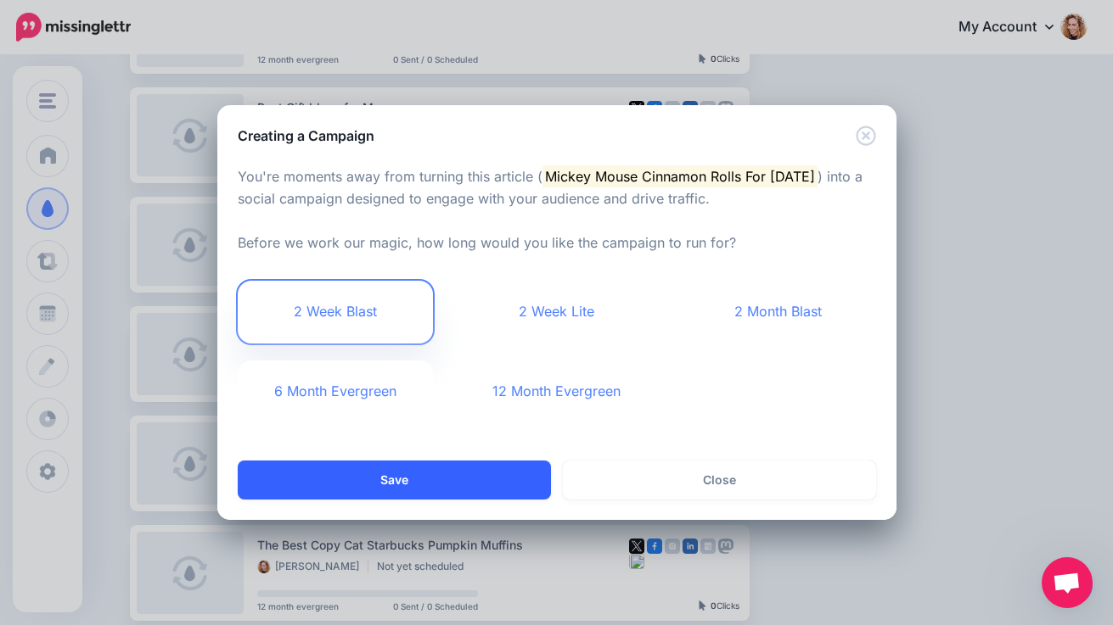
click at [365, 480] on button "Save" at bounding box center [394, 480] width 313 height 39
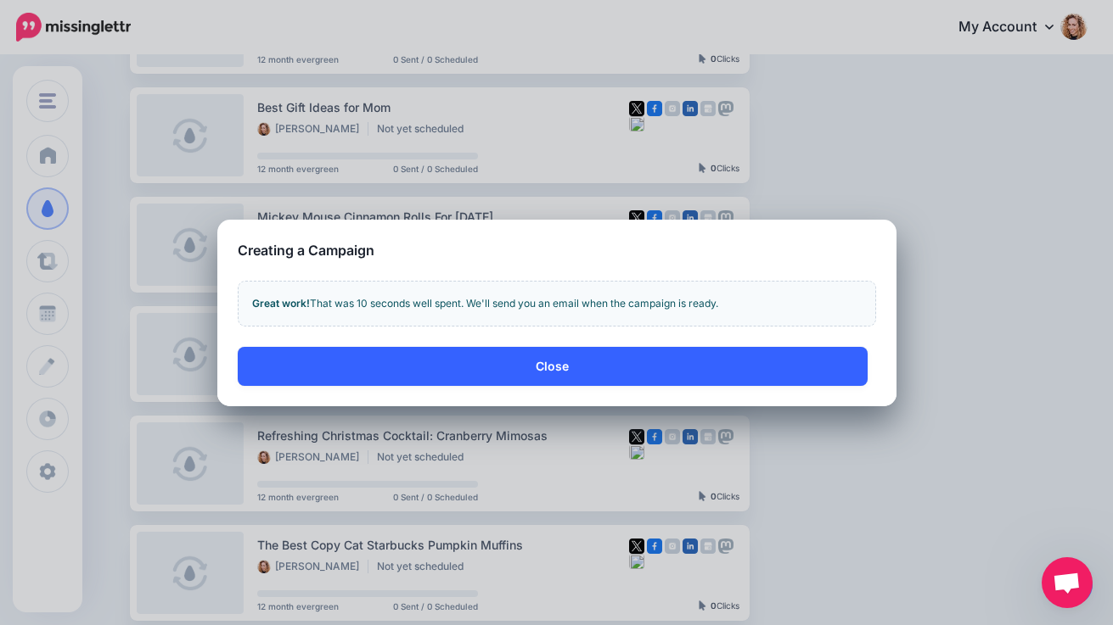
click at [445, 378] on button "Close" at bounding box center [553, 366] width 630 height 39
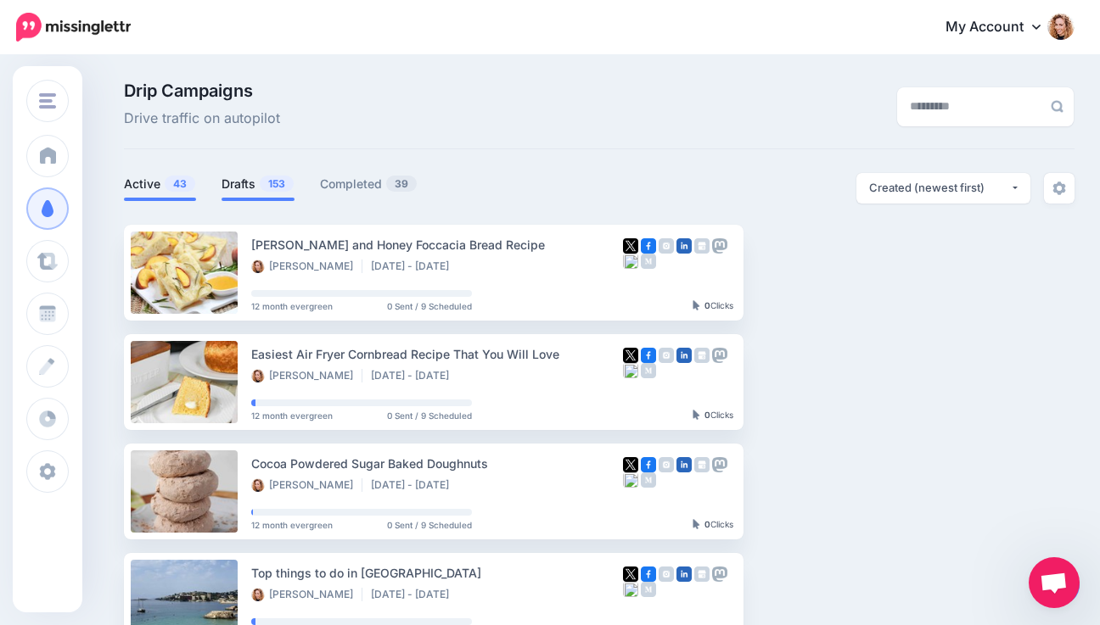
click at [275, 186] on span "153" at bounding box center [277, 184] width 34 height 16
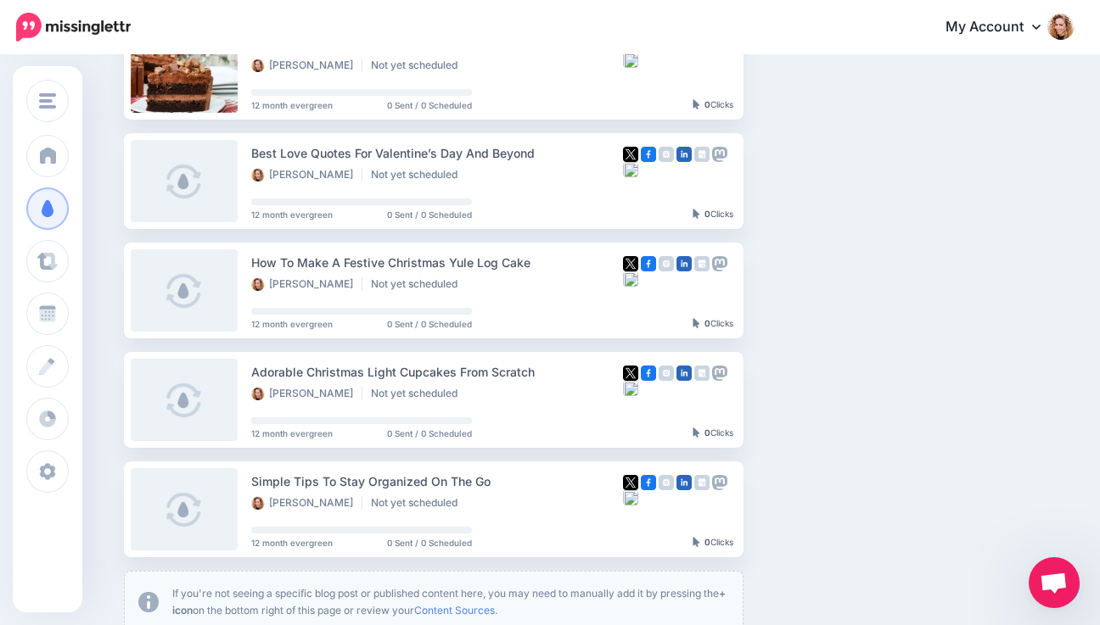
scroll to position [878, 0]
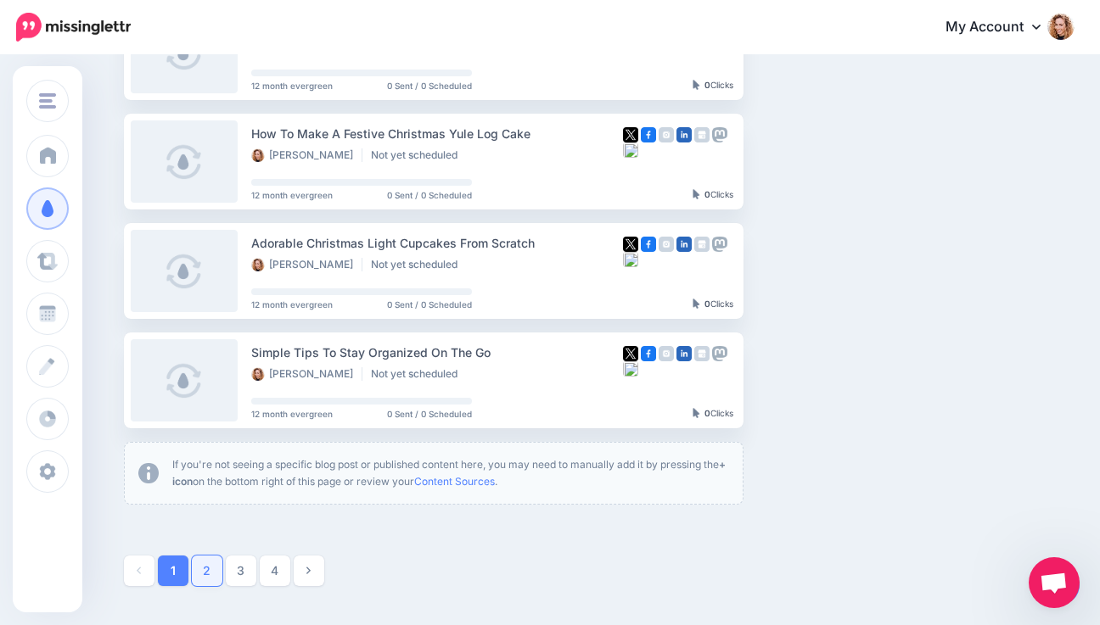
click at [213, 568] on link "2" at bounding box center [207, 571] width 31 height 31
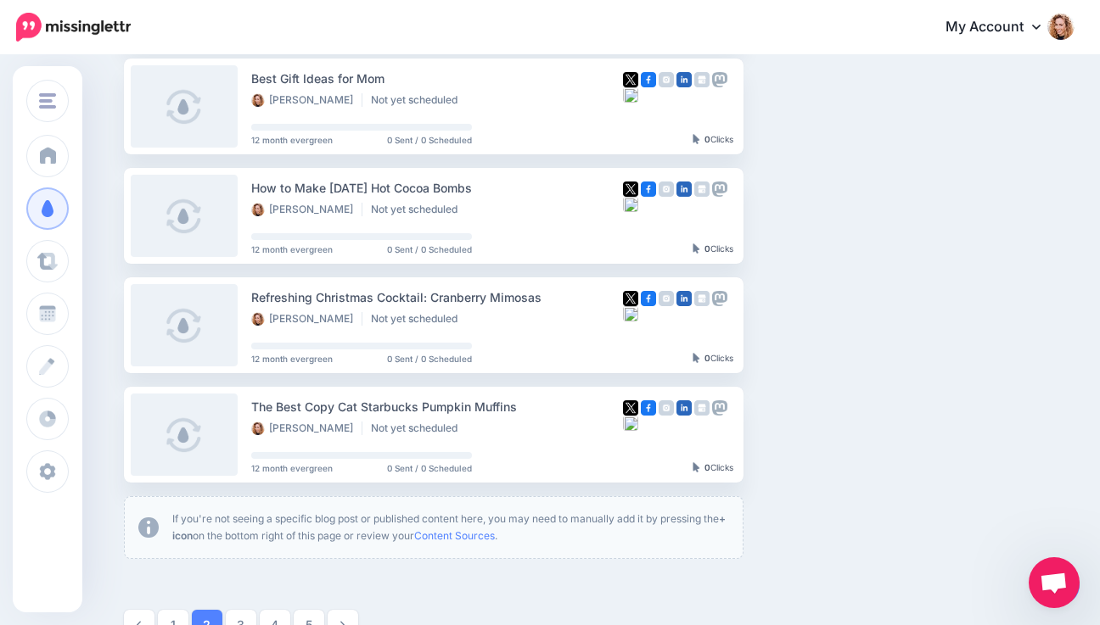
scroll to position [829, 0]
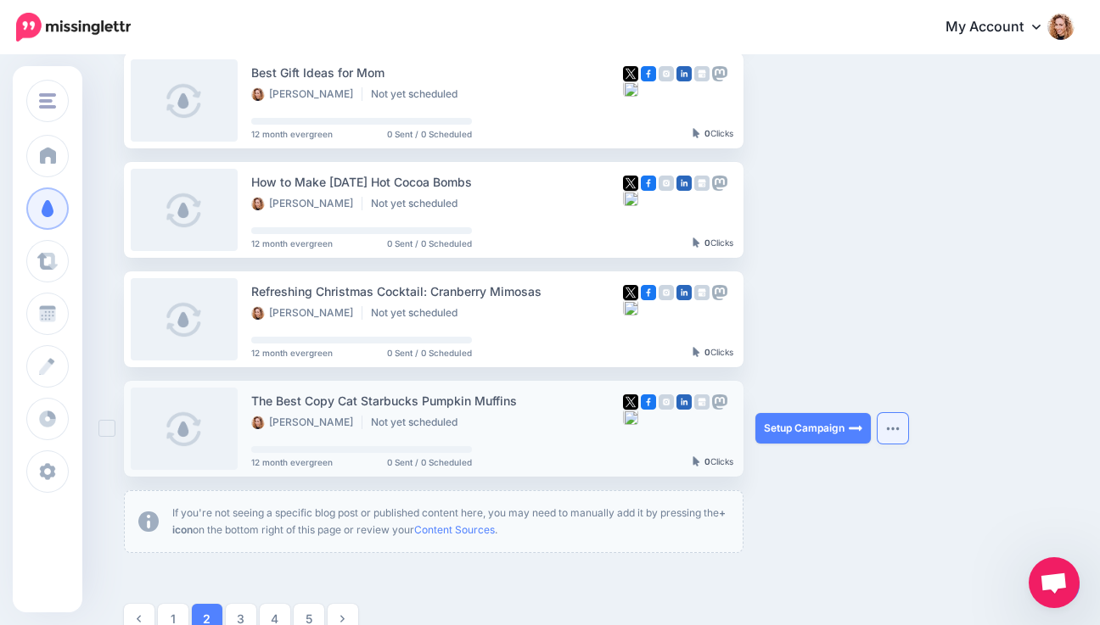
click at [891, 429] on button "button" at bounding box center [893, 428] width 31 height 31
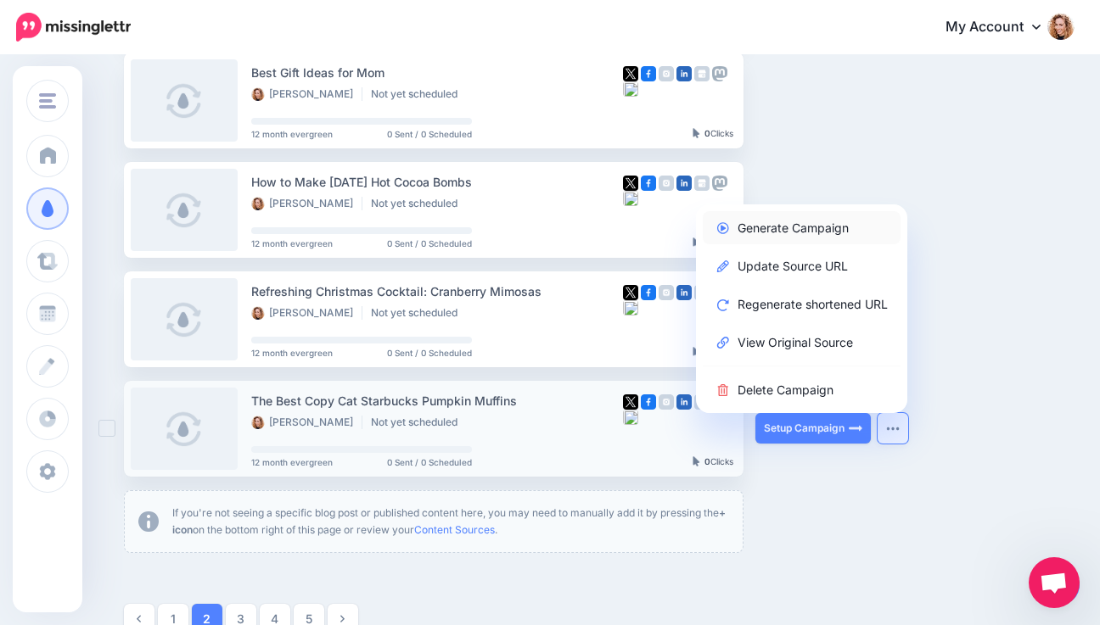
click at [834, 228] on link "Generate Campaign" at bounding box center [802, 227] width 198 height 33
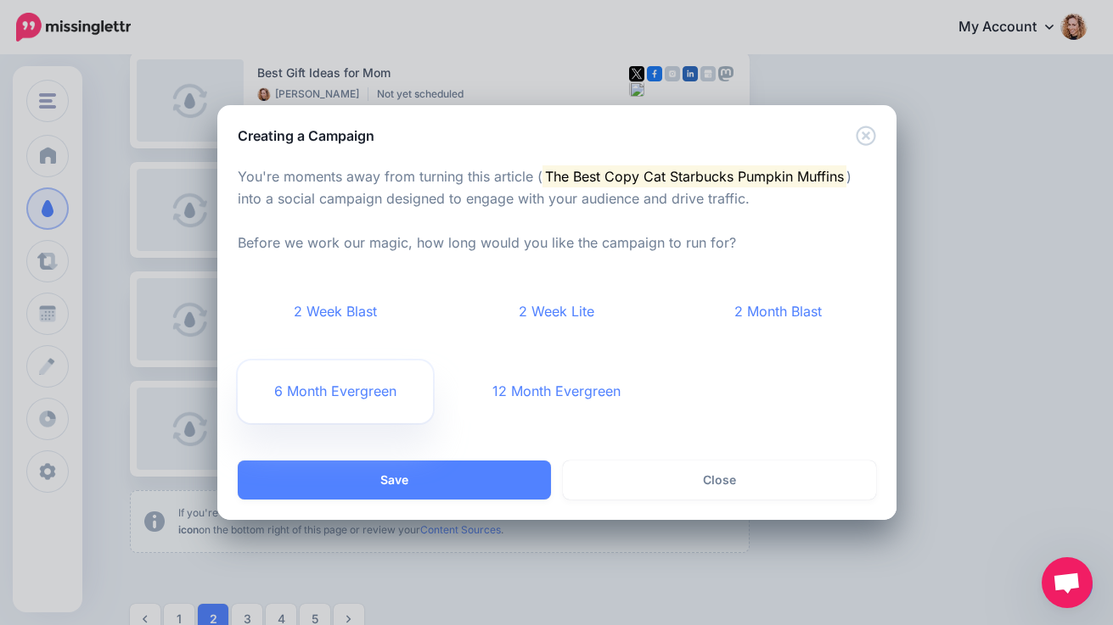
click at [364, 391] on link "6 Month Evergreen" at bounding box center [336, 392] width 196 height 63
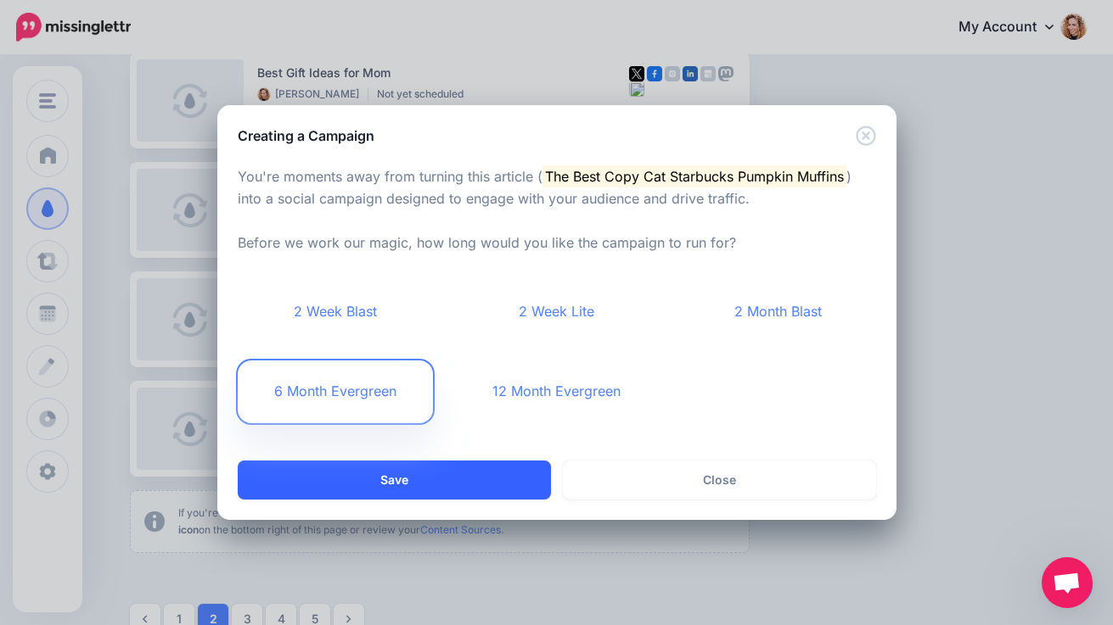
click at [337, 481] on button "Save" at bounding box center [394, 480] width 313 height 39
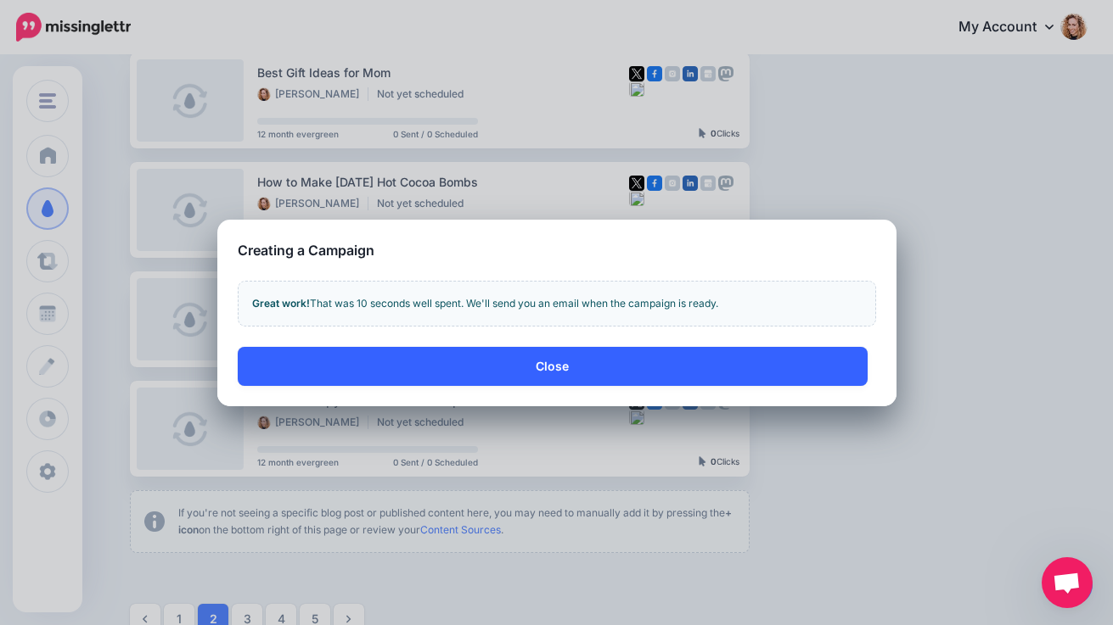
click at [442, 362] on button "Close" at bounding box center [553, 366] width 630 height 39
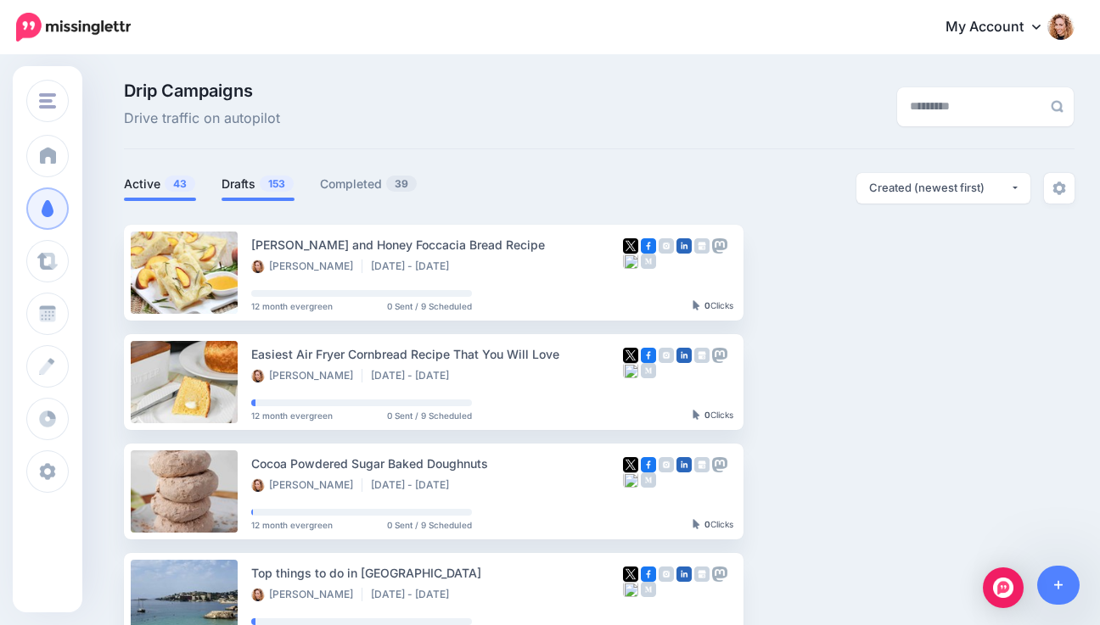
click at [264, 184] on link "Drafts 153" at bounding box center [258, 184] width 73 height 20
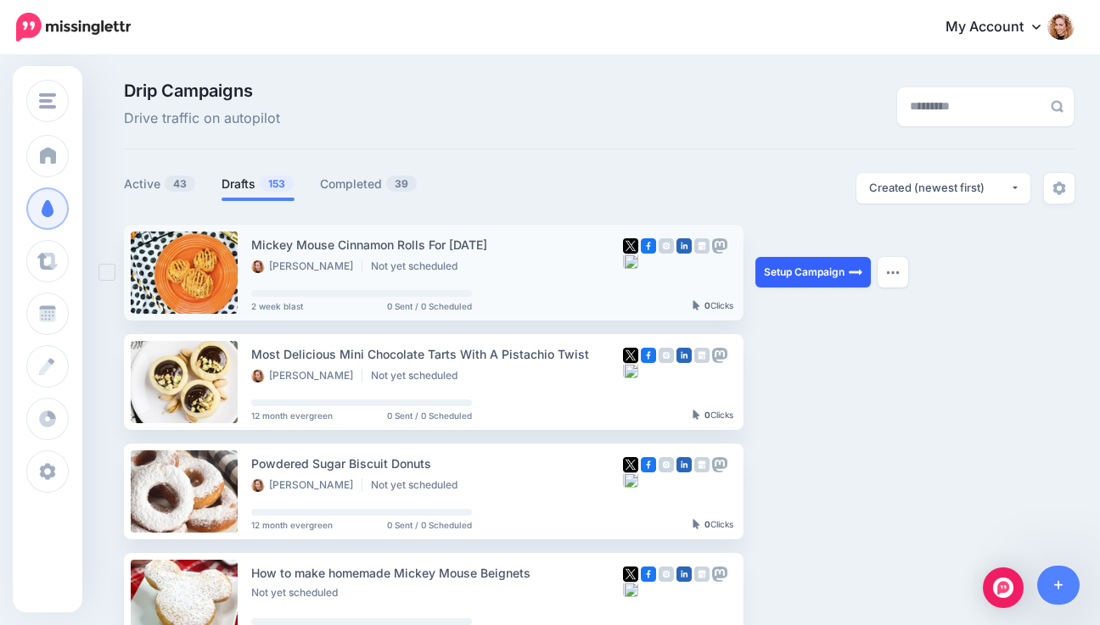
click at [839, 268] on link "Setup Campaign" at bounding box center [812, 272] width 115 height 31
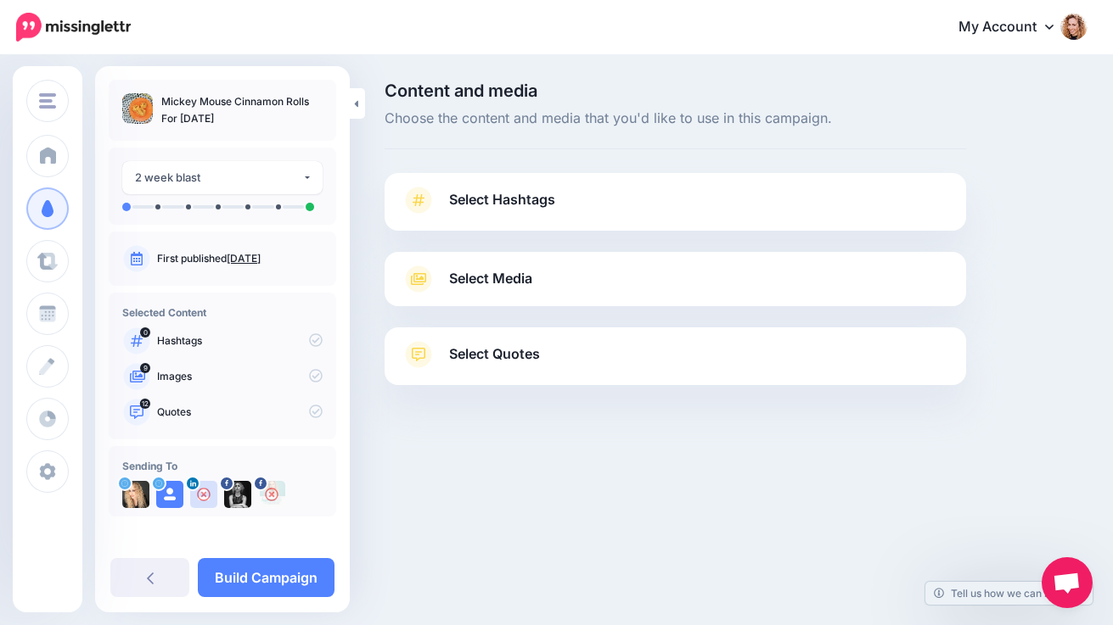
click at [726, 285] on link "Select Media" at bounding box center [674, 279] width 547 height 27
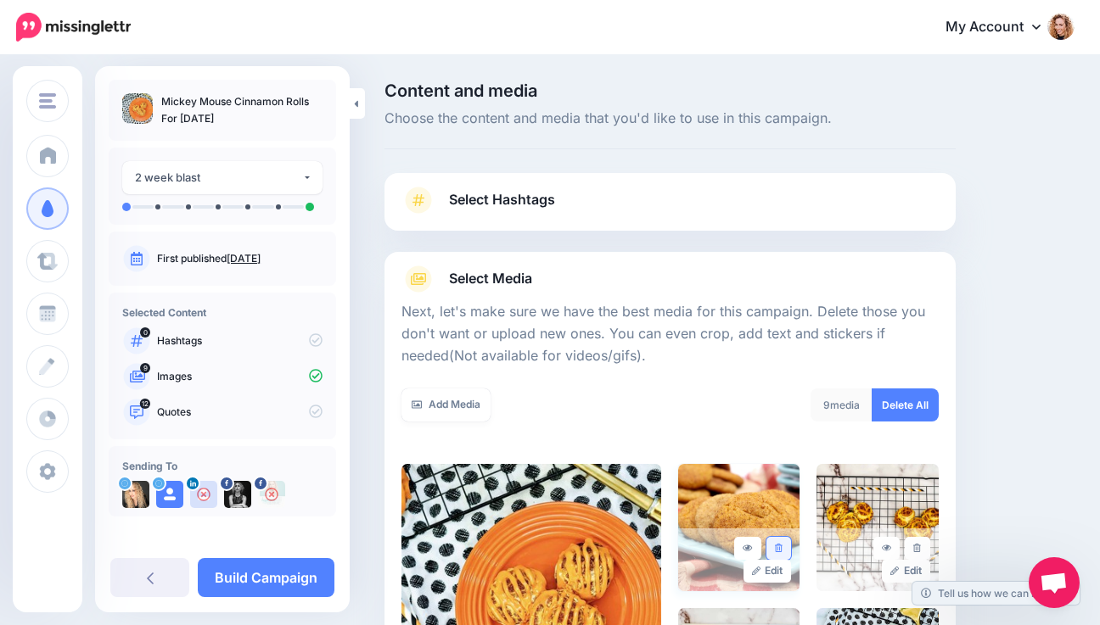
click at [782, 548] on icon at bounding box center [779, 548] width 8 height 9
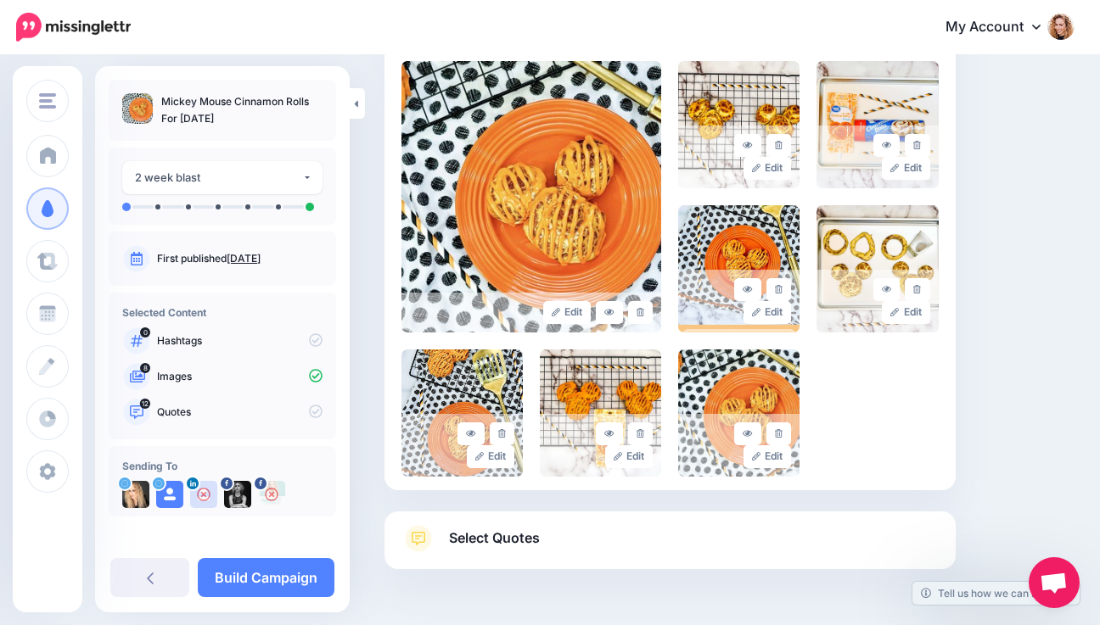
scroll to position [404, 0]
click at [927, 138] on link at bounding box center [917, 144] width 25 height 23
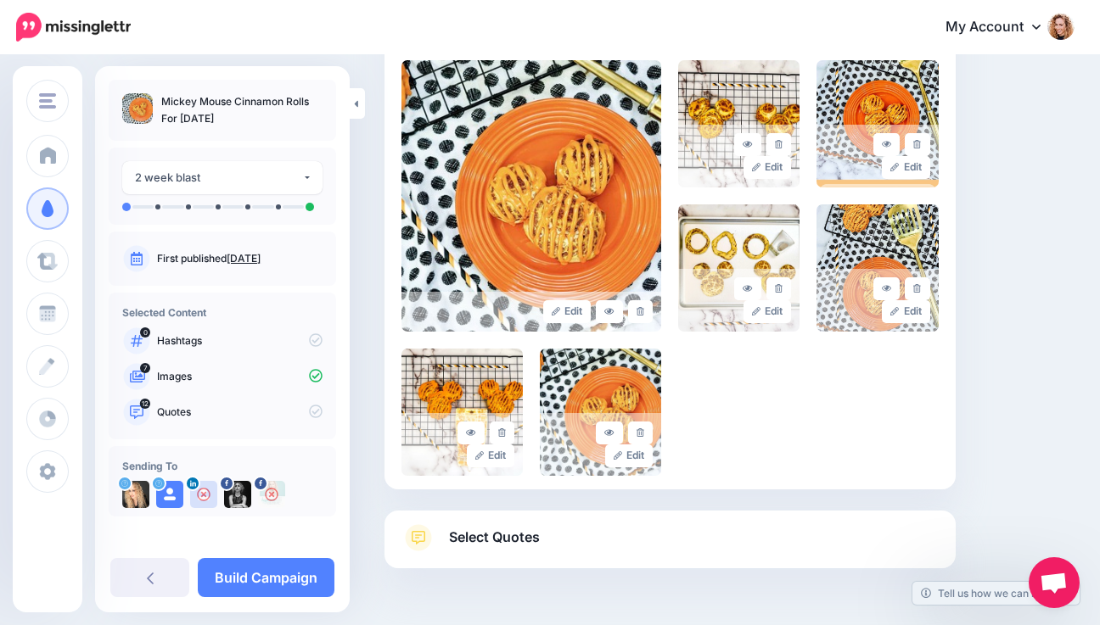
click at [413, 540] on icon at bounding box center [418, 537] width 27 height 27
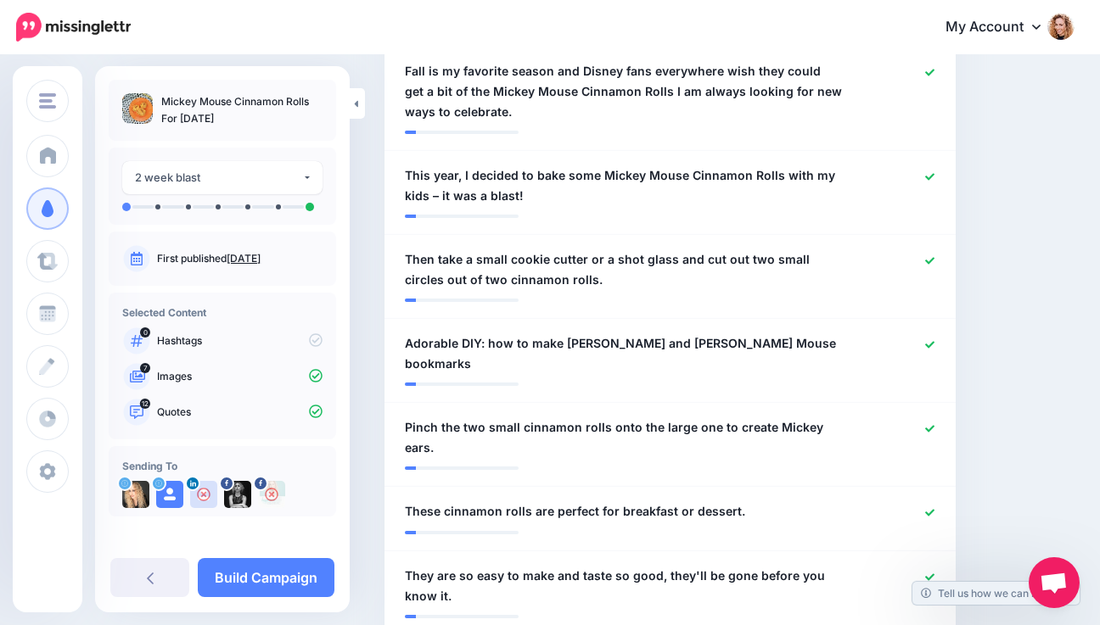
scroll to position [818, 0]
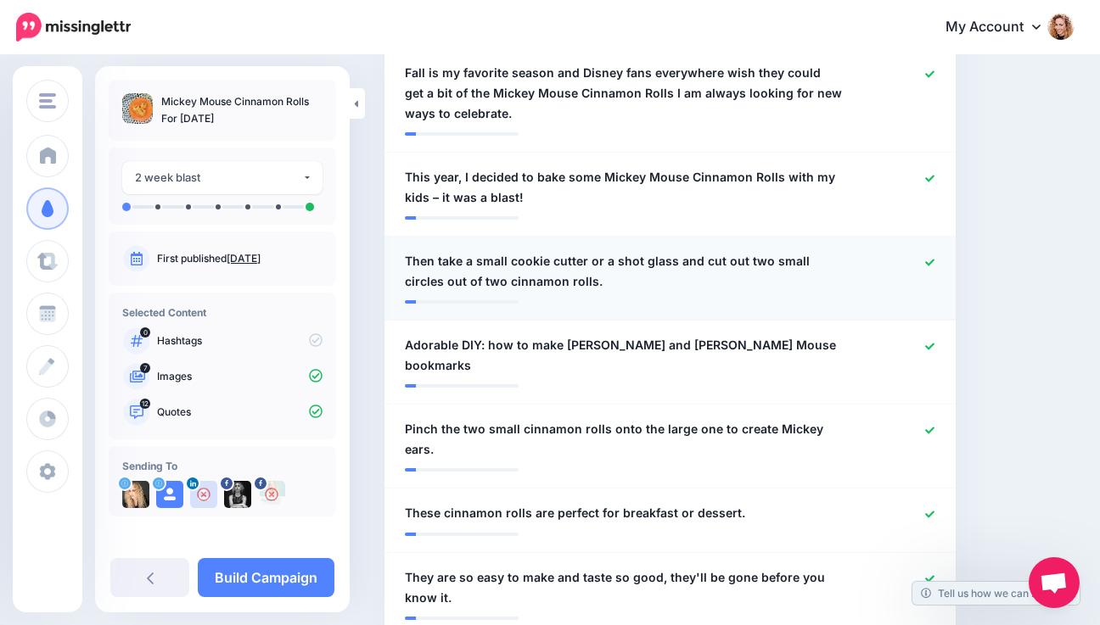
click at [934, 266] on icon at bounding box center [929, 262] width 9 height 9
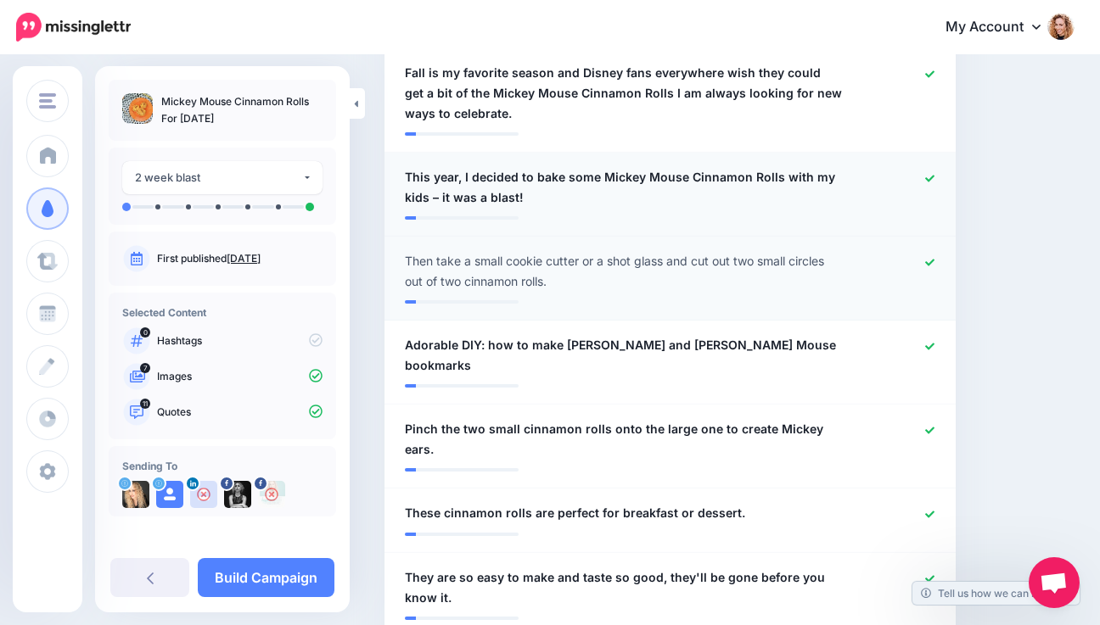
click at [934, 175] on icon at bounding box center [929, 178] width 9 height 9
click at [934, 345] on icon at bounding box center [929, 346] width 9 height 7
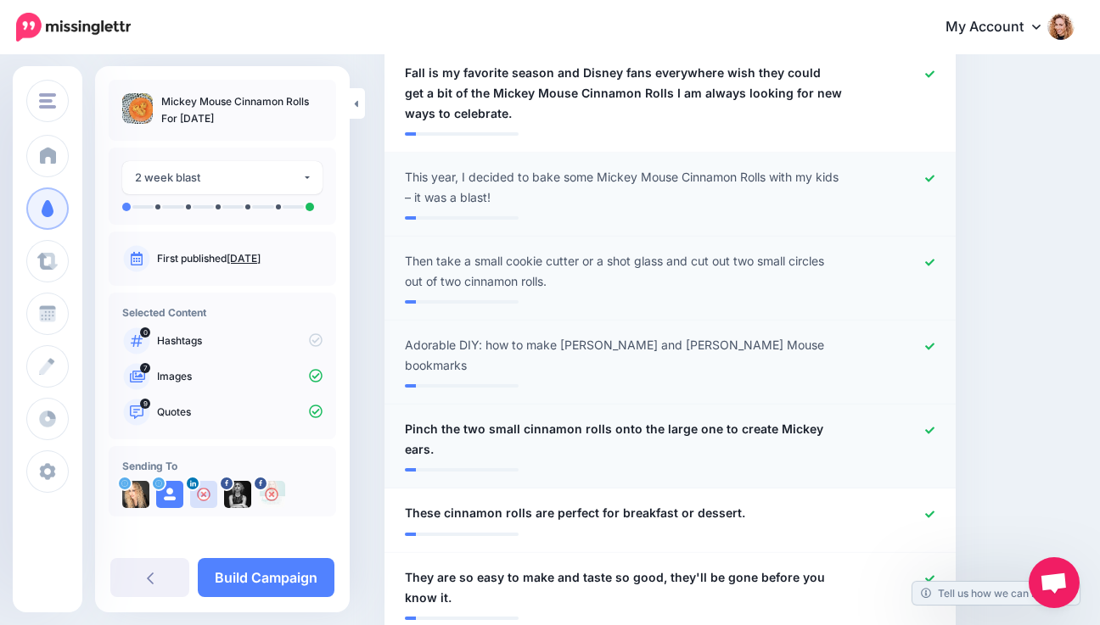
click at [934, 426] on icon at bounding box center [929, 430] width 9 height 9
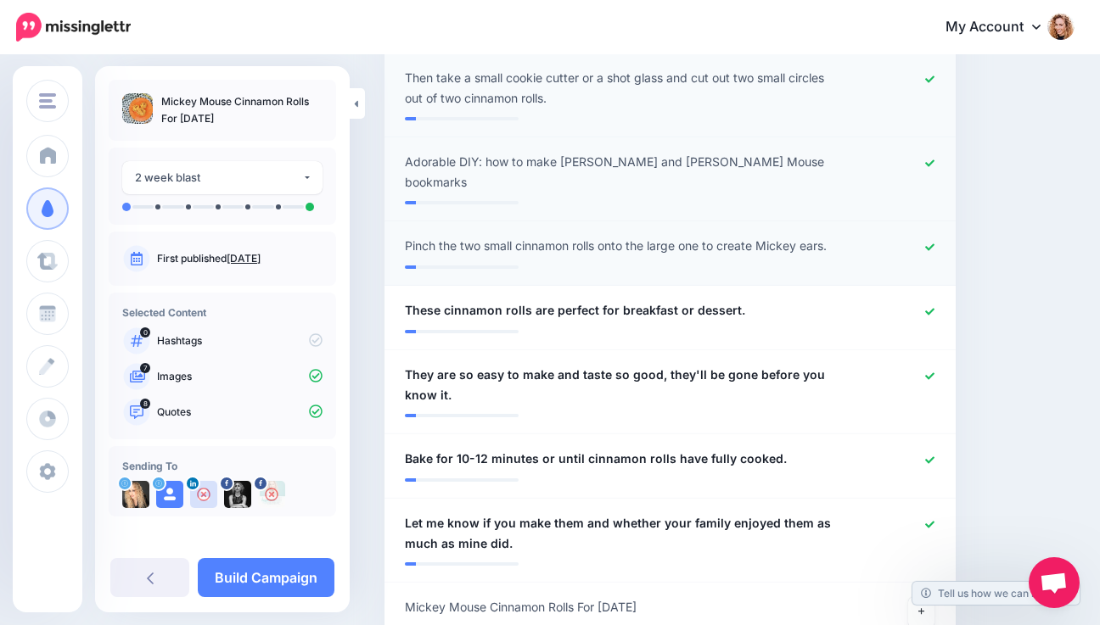
scroll to position [1126, 0]
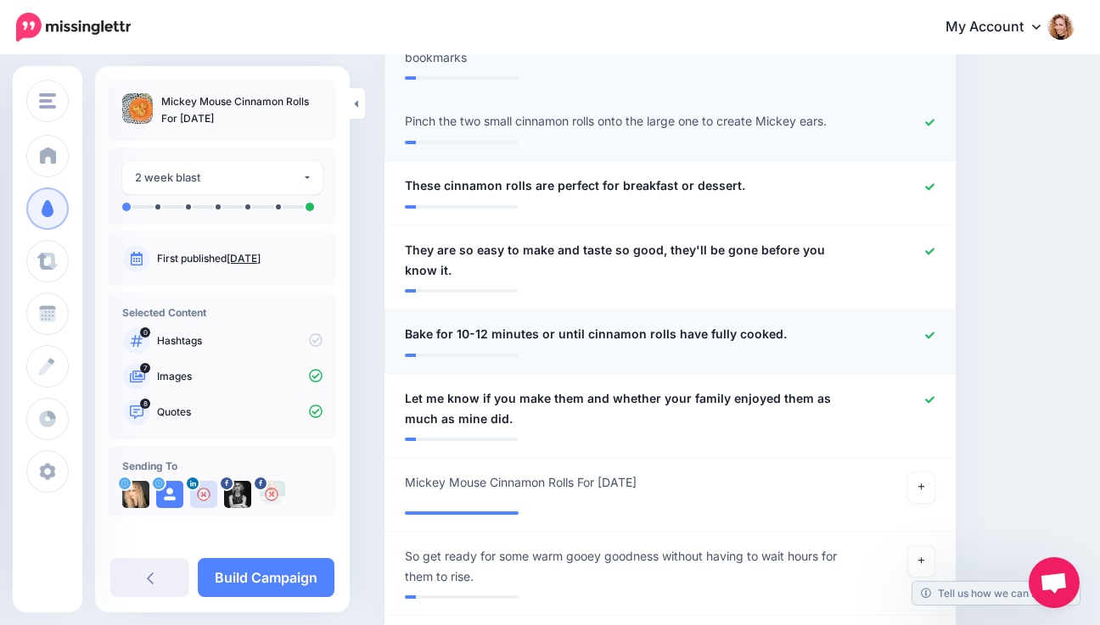
click at [934, 331] on icon at bounding box center [929, 335] width 9 height 9
click at [934, 389] on div at bounding box center [901, 409] width 93 height 41
click at [925, 483] on icon at bounding box center [921, 487] width 7 height 9
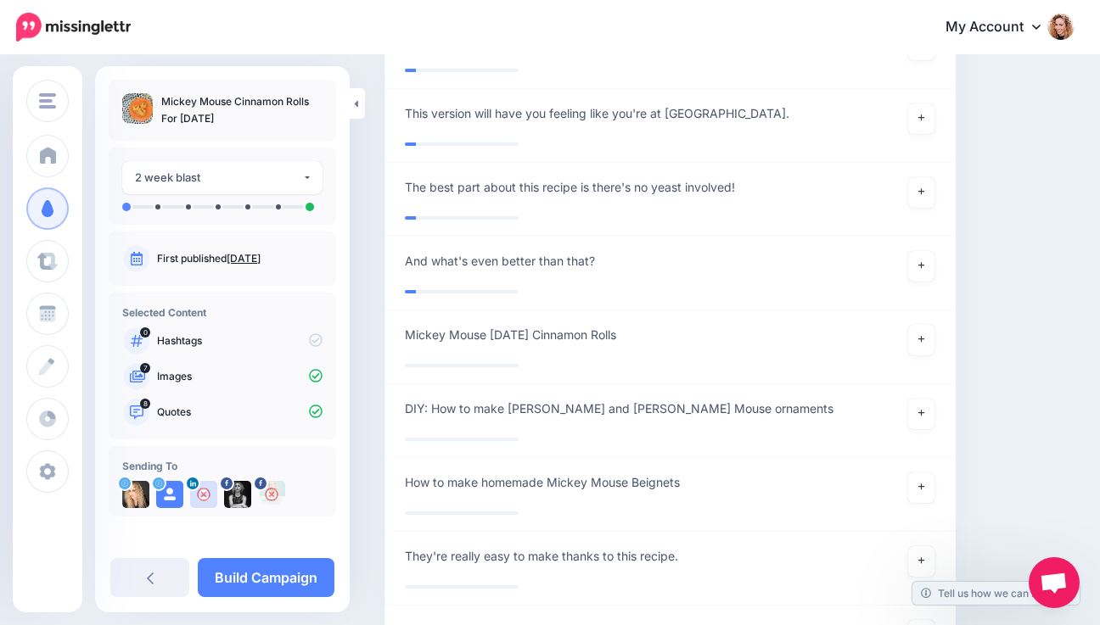
scroll to position [1747, 0]
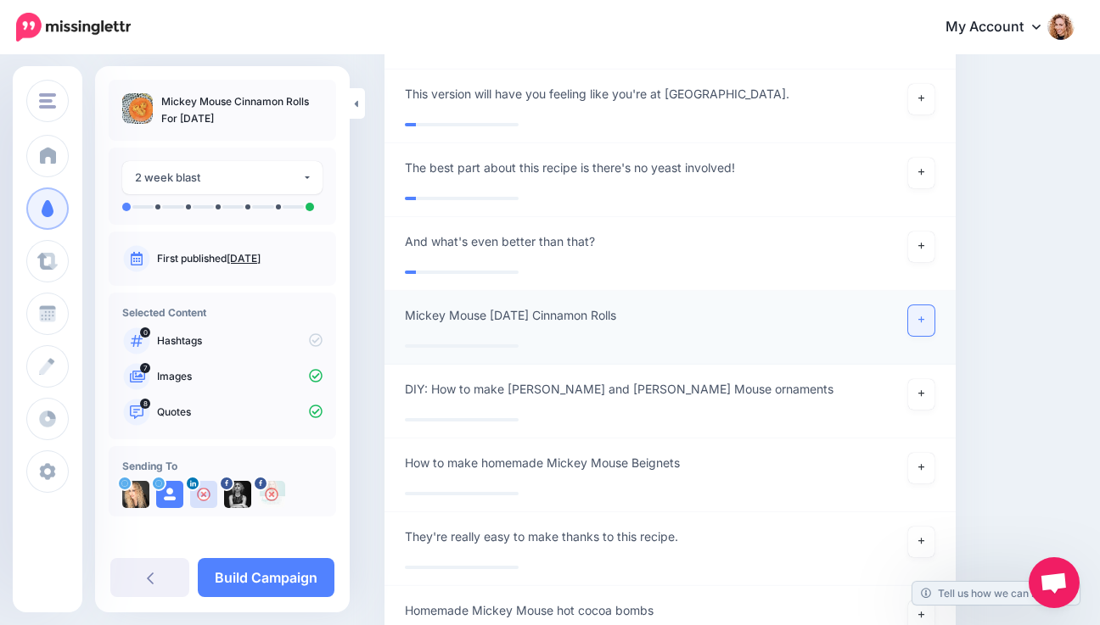
click at [925, 317] on icon at bounding box center [921, 320] width 7 height 7
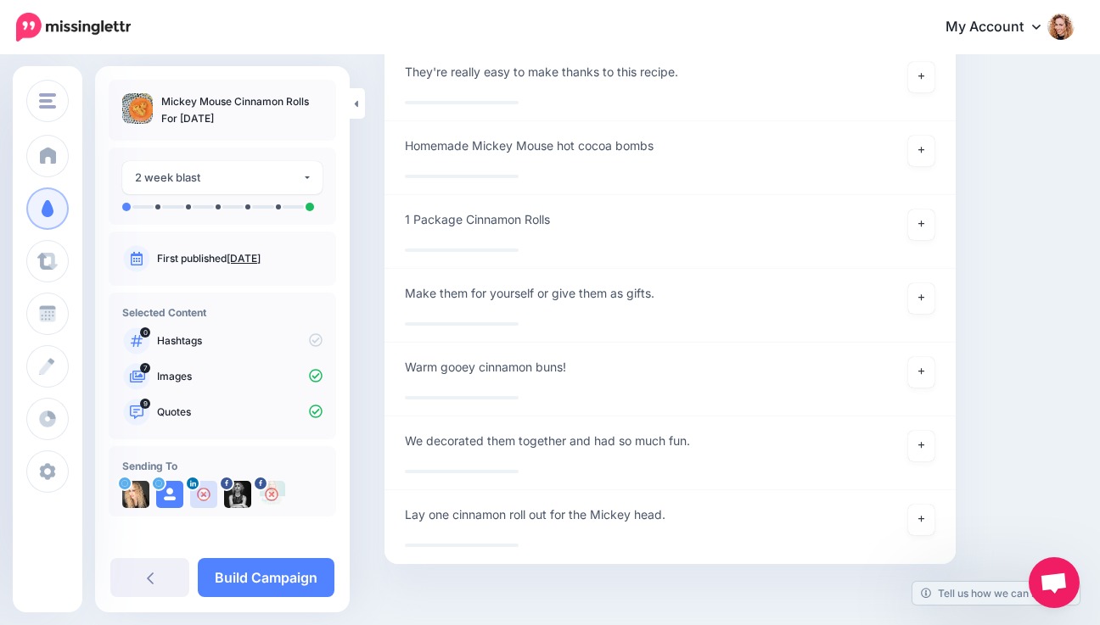
scroll to position [2241, 0]
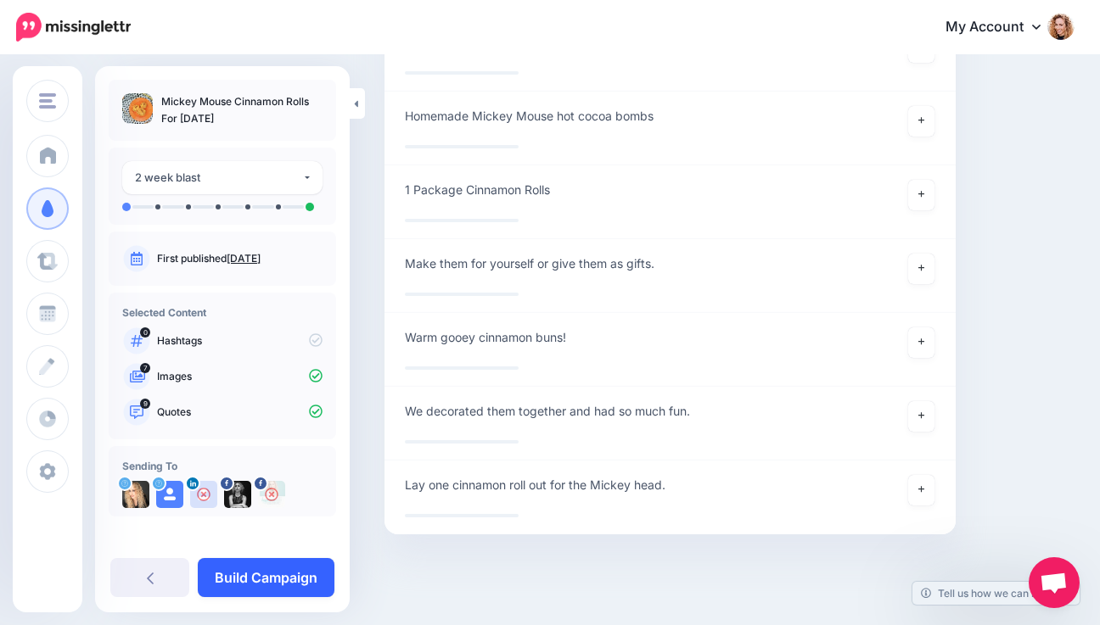
click at [275, 582] on link "Build Campaign" at bounding box center [266, 577] width 137 height 39
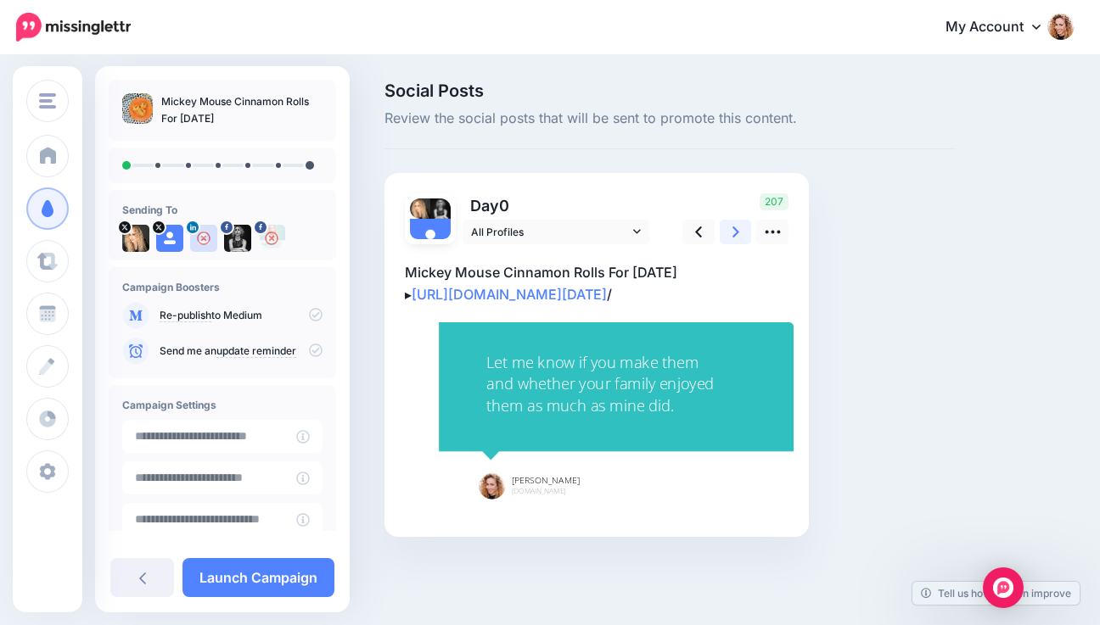
click at [734, 232] on icon at bounding box center [735, 232] width 7 height 18
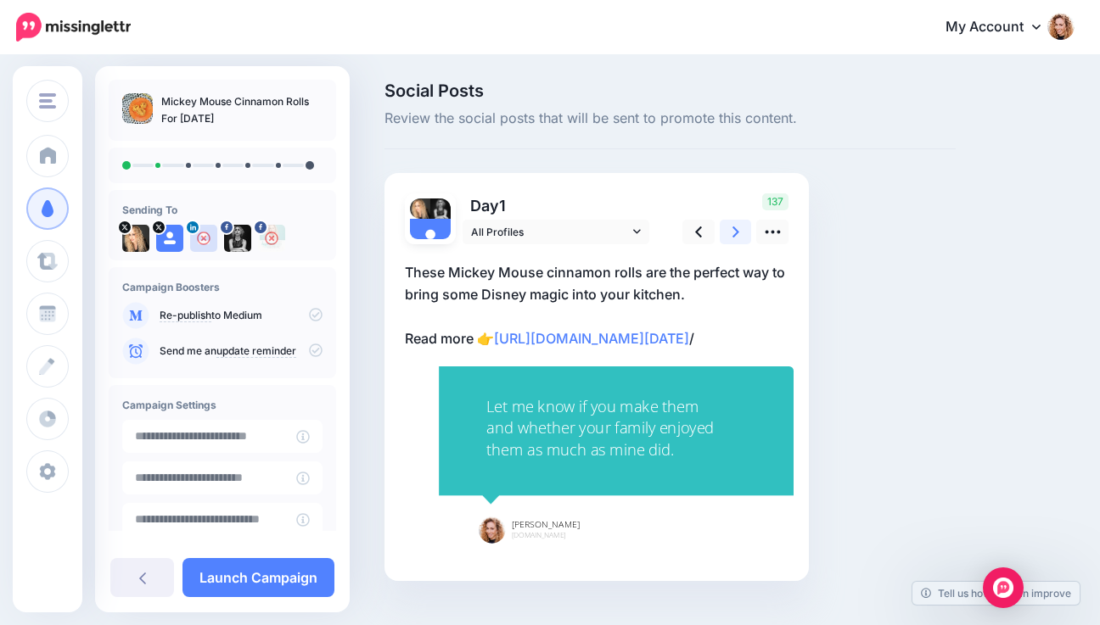
click at [734, 232] on icon at bounding box center [735, 232] width 7 height 18
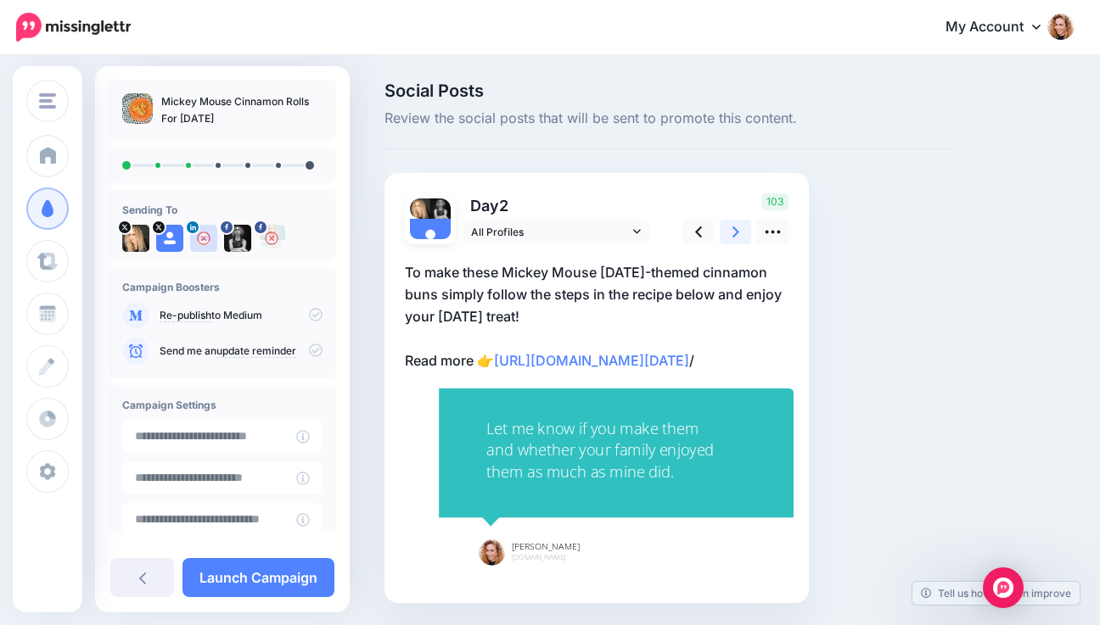
click at [734, 232] on icon at bounding box center [735, 232] width 7 height 18
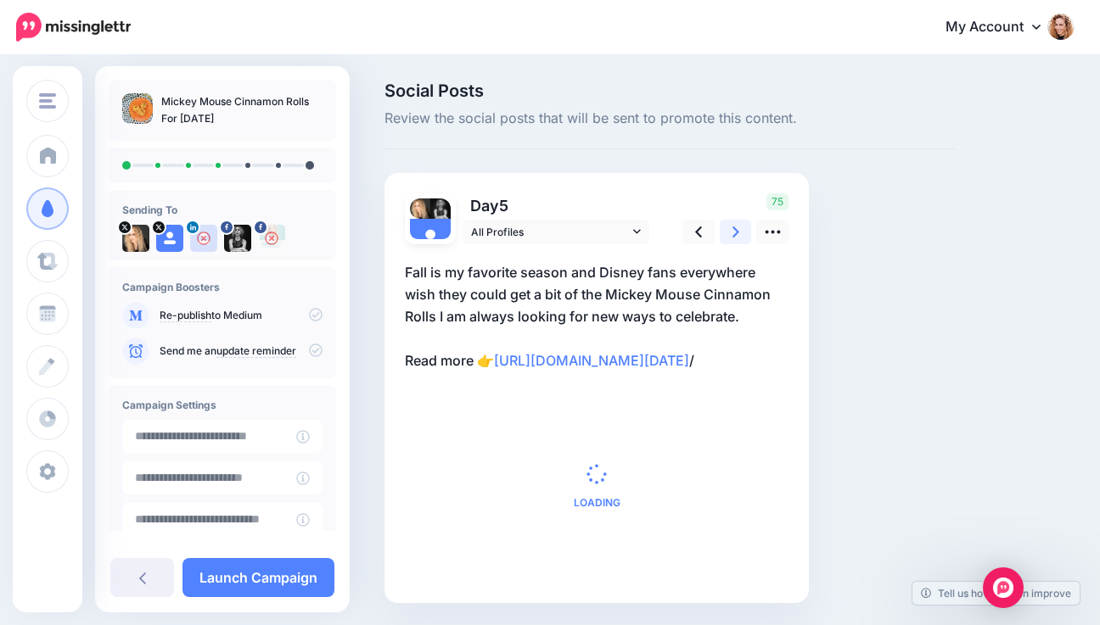
click at [734, 232] on icon at bounding box center [735, 232] width 7 height 18
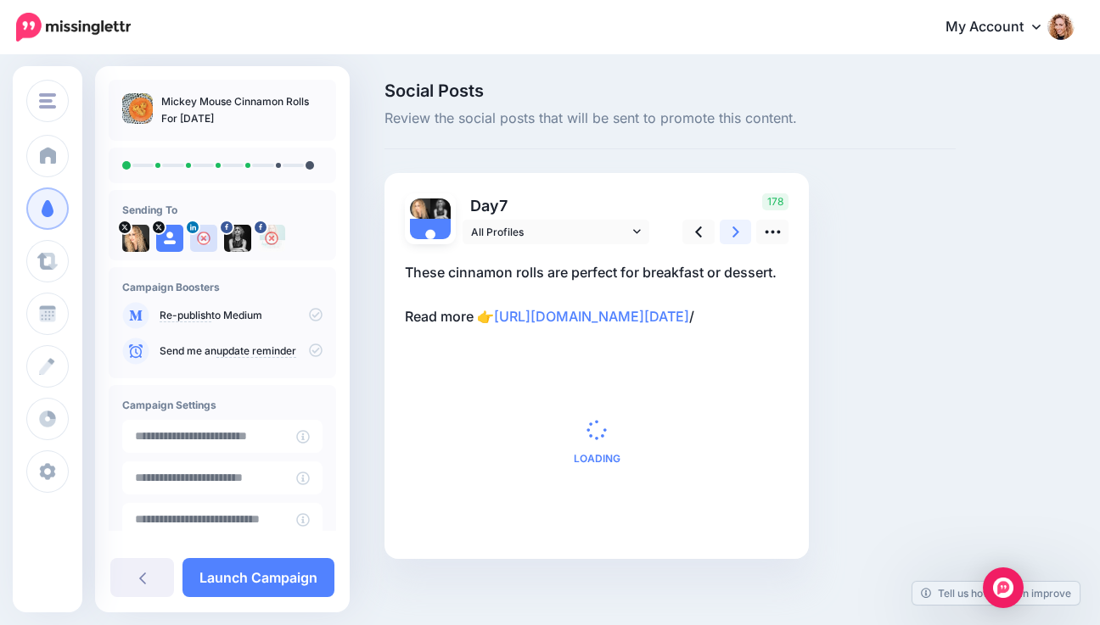
click at [734, 232] on icon at bounding box center [735, 232] width 7 height 18
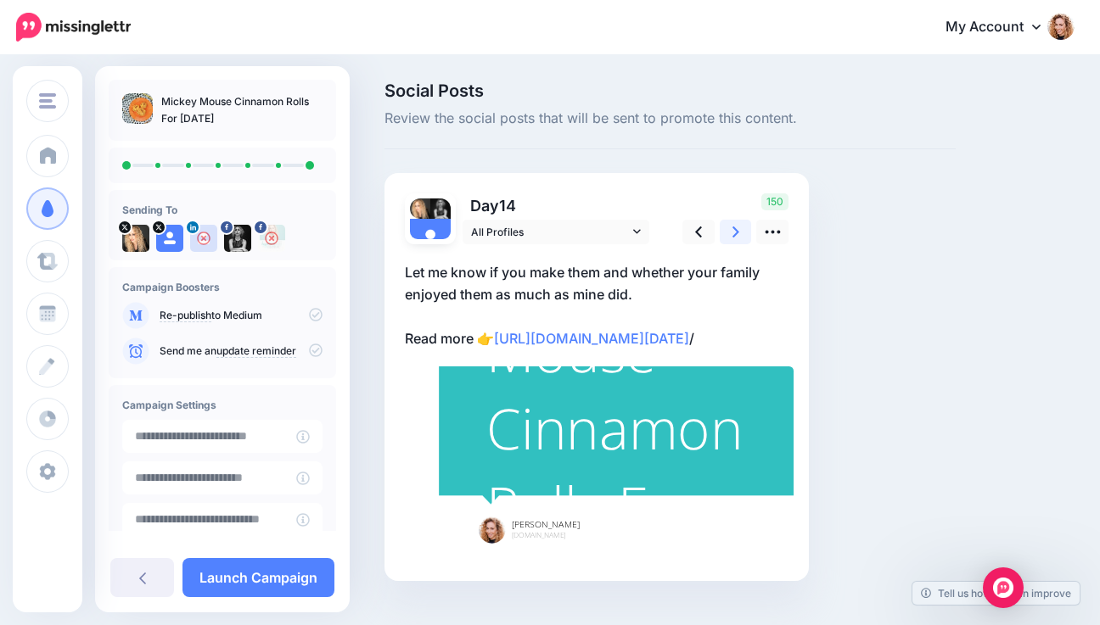
click at [734, 232] on icon at bounding box center [735, 232] width 7 height 18
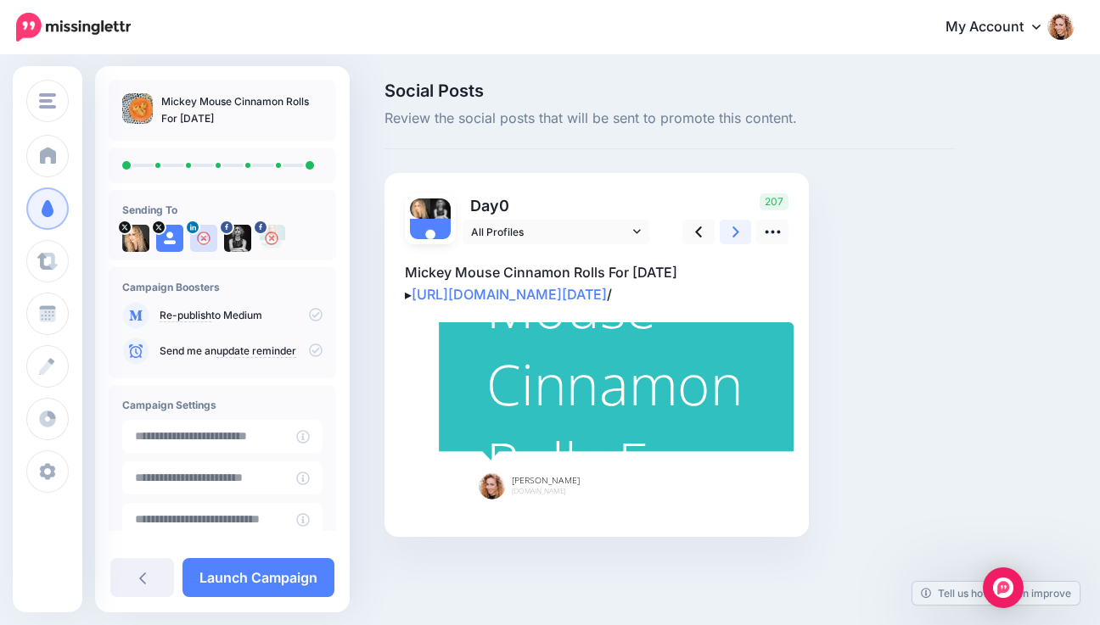
click at [734, 232] on icon at bounding box center [735, 232] width 7 height 18
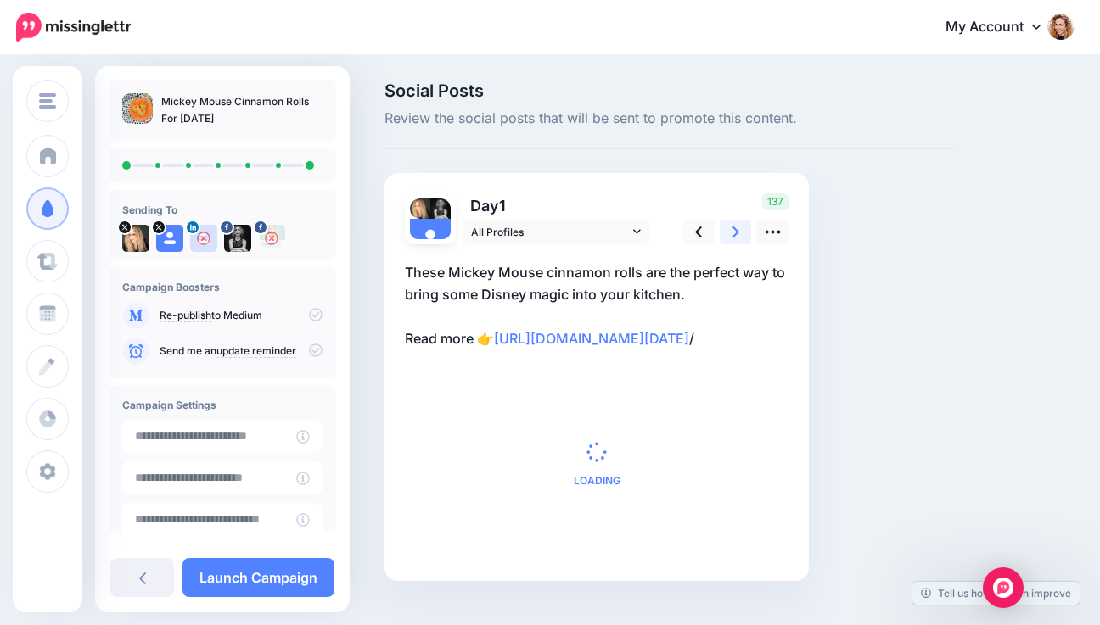
click at [734, 232] on icon at bounding box center [735, 232] width 7 height 18
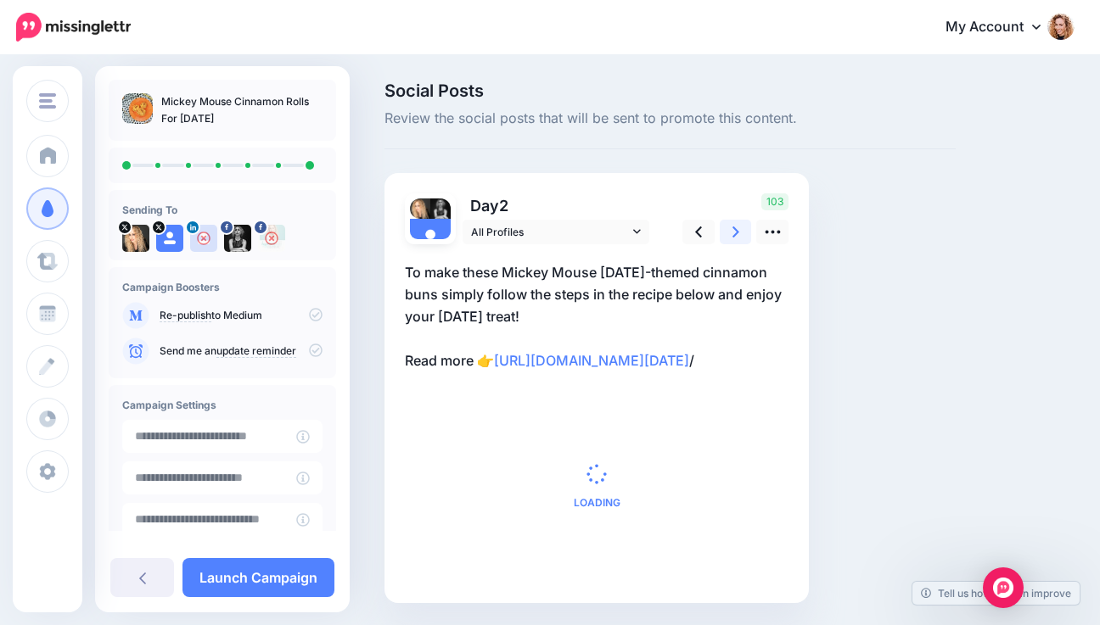
click at [734, 232] on icon at bounding box center [735, 232] width 7 height 18
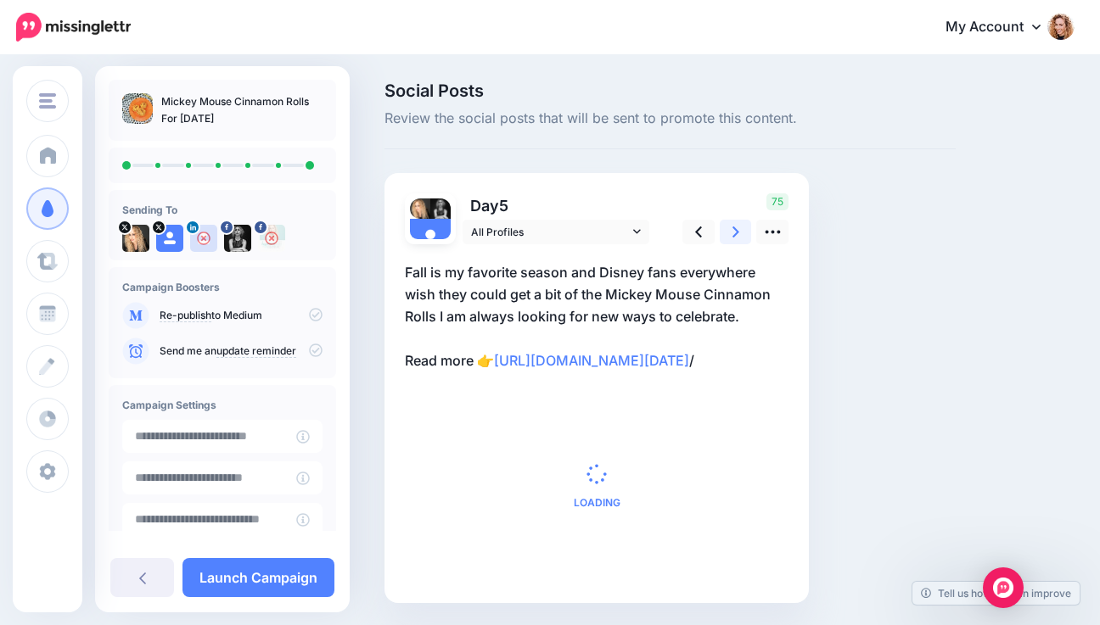
click at [734, 232] on icon at bounding box center [735, 232] width 7 height 18
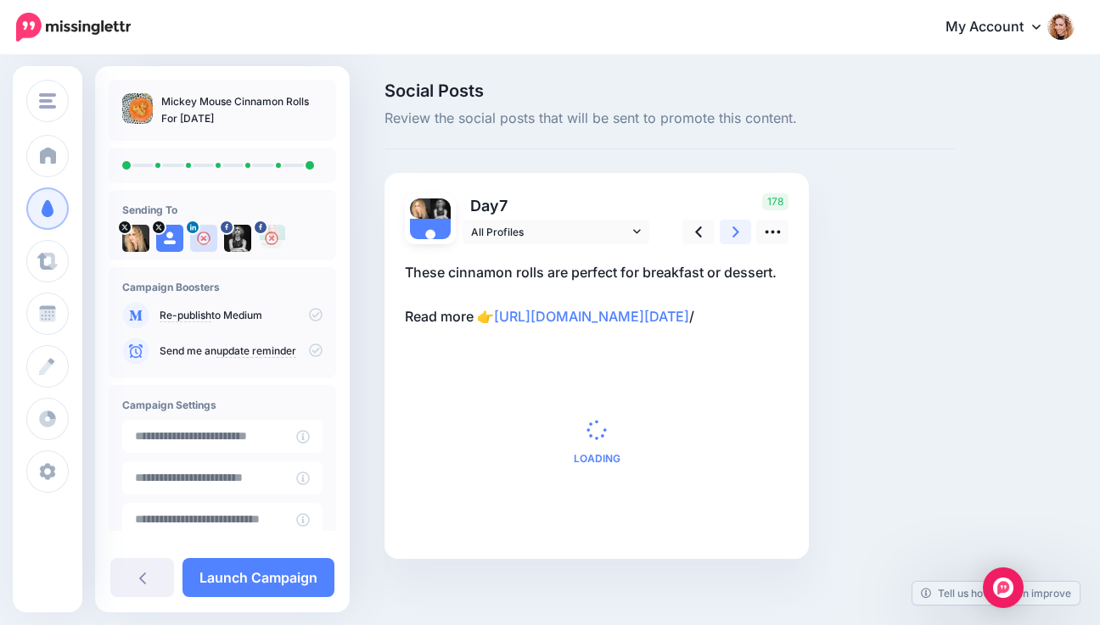
click at [734, 232] on icon at bounding box center [735, 232] width 7 height 18
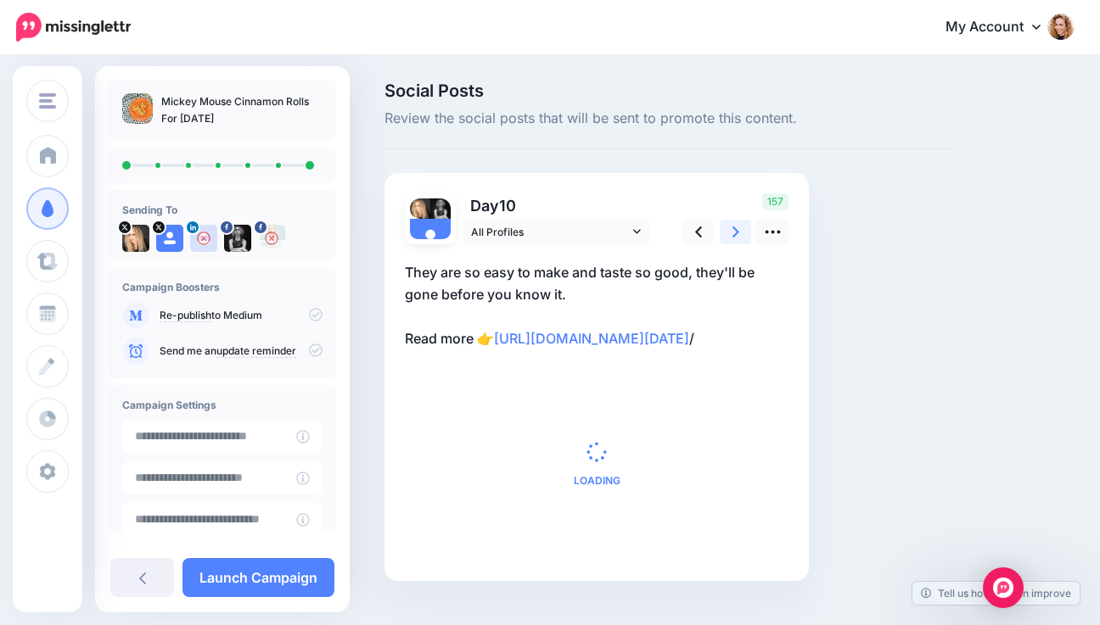
click at [734, 232] on icon at bounding box center [735, 232] width 7 height 18
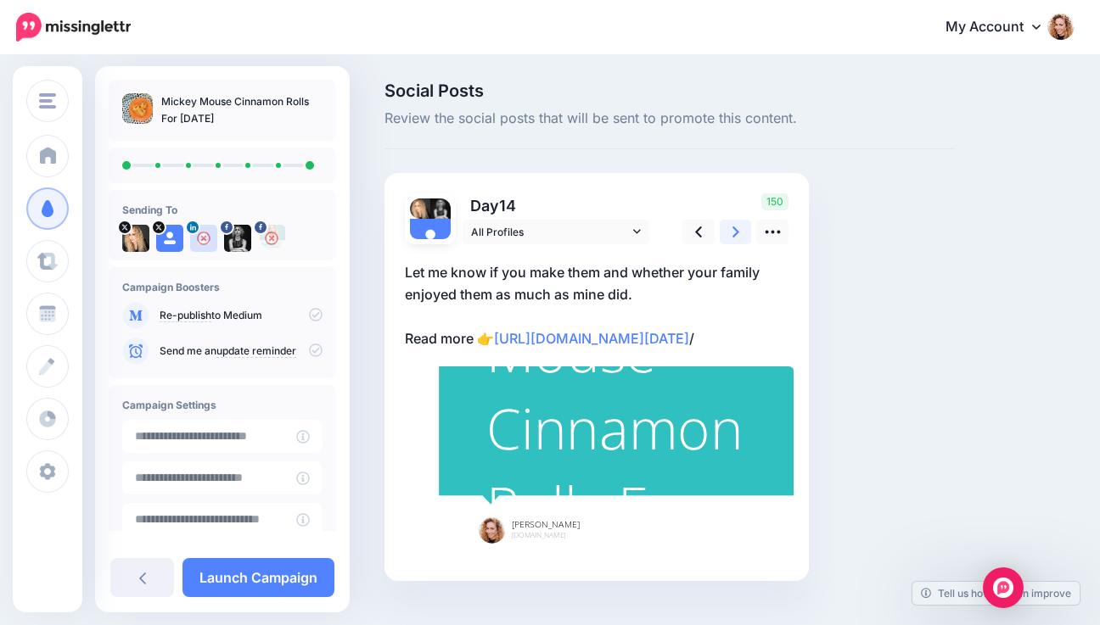
click at [734, 232] on icon at bounding box center [735, 232] width 7 height 18
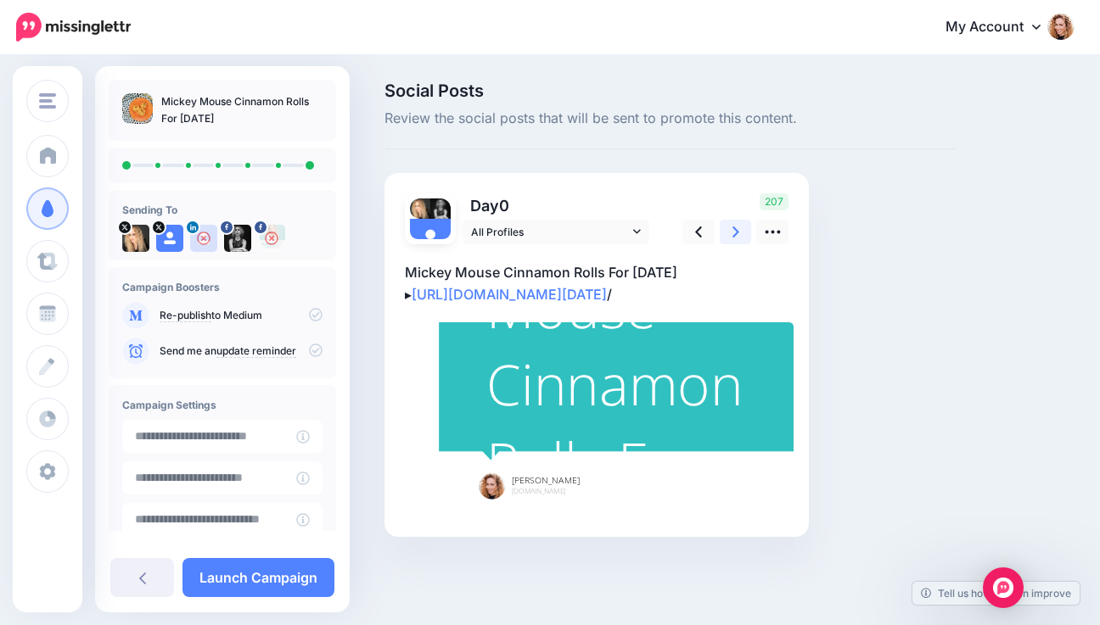
click at [734, 232] on icon at bounding box center [735, 232] width 7 height 18
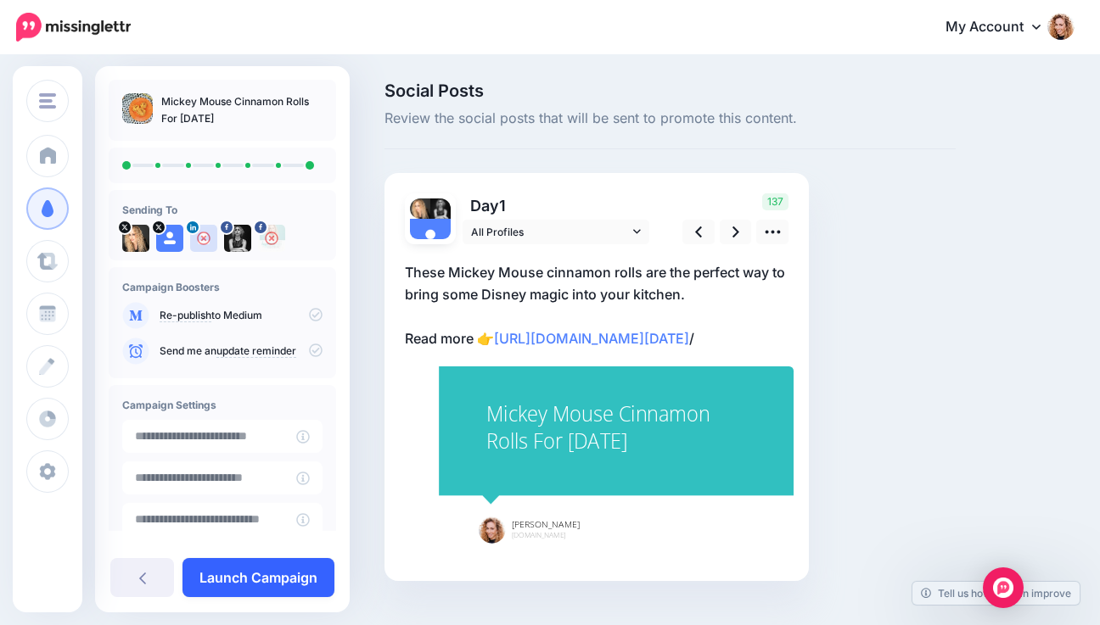
click at [261, 580] on link "Launch Campaign" at bounding box center [258, 577] width 152 height 39
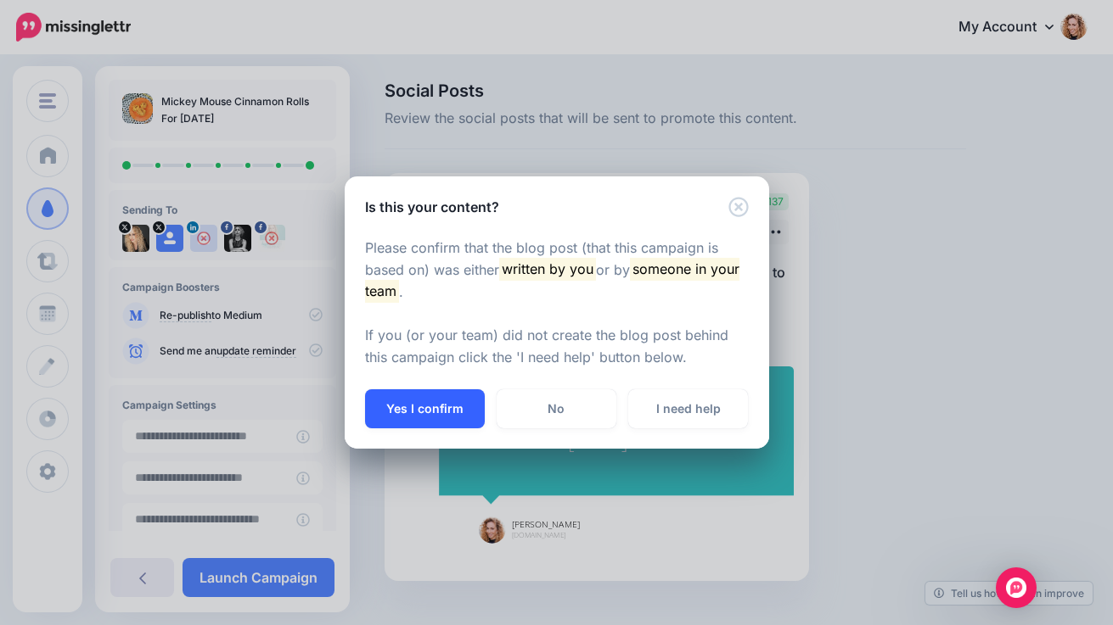
click at [423, 407] on button "Yes I confirm" at bounding box center [425, 409] width 120 height 39
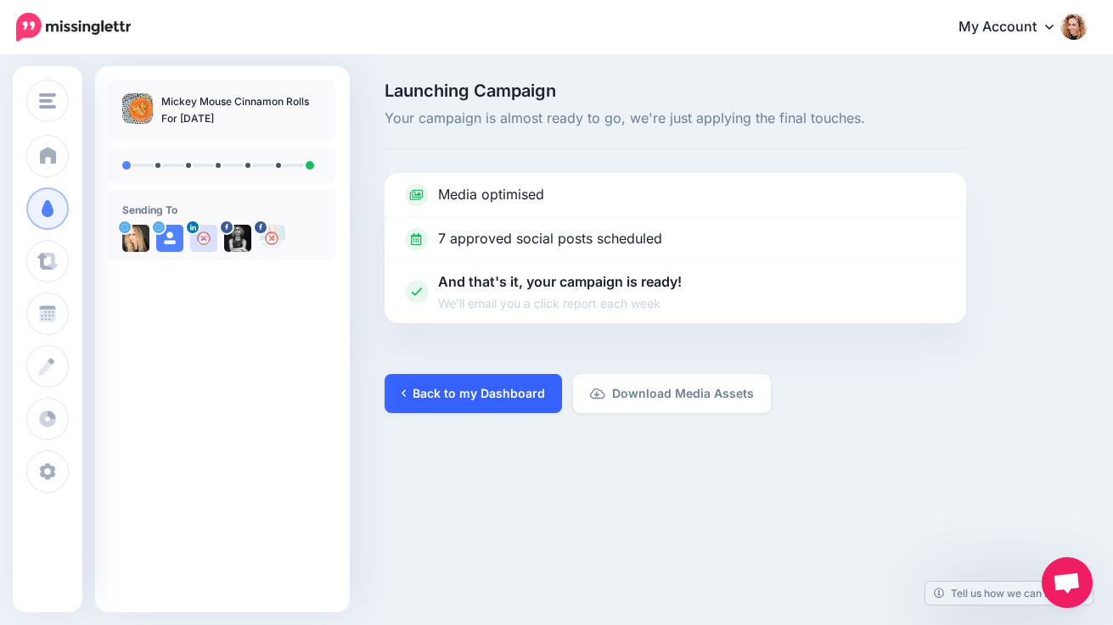
click at [419, 407] on link "Back to my Dashboard" at bounding box center [472, 393] width 177 height 39
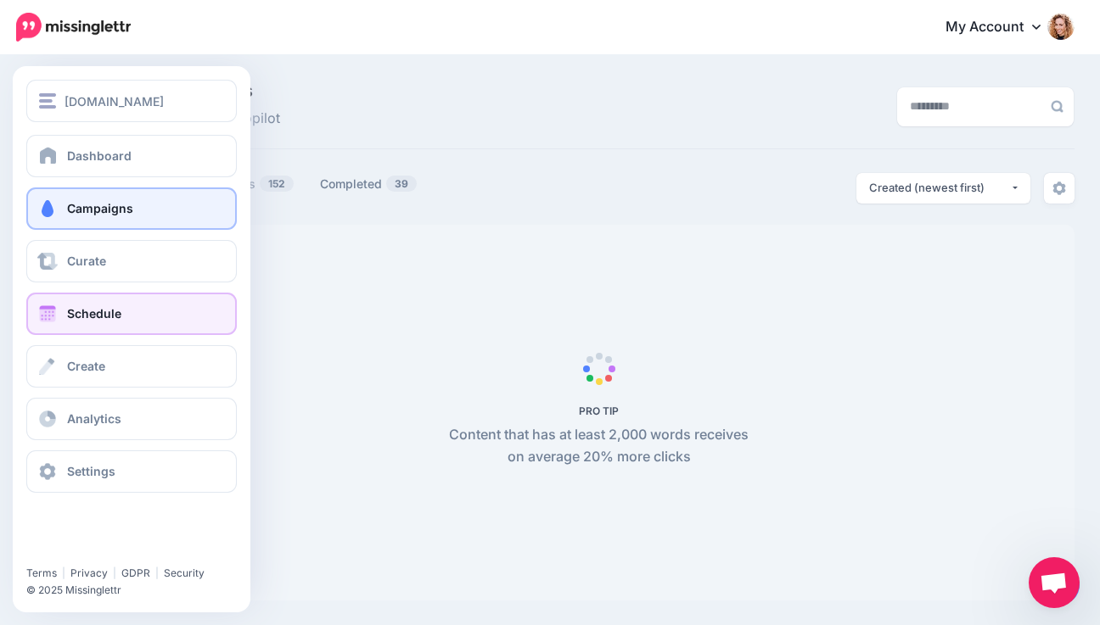
click at [60, 317] on link "Schedule" at bounding box center [131, 314] width 210 height 42
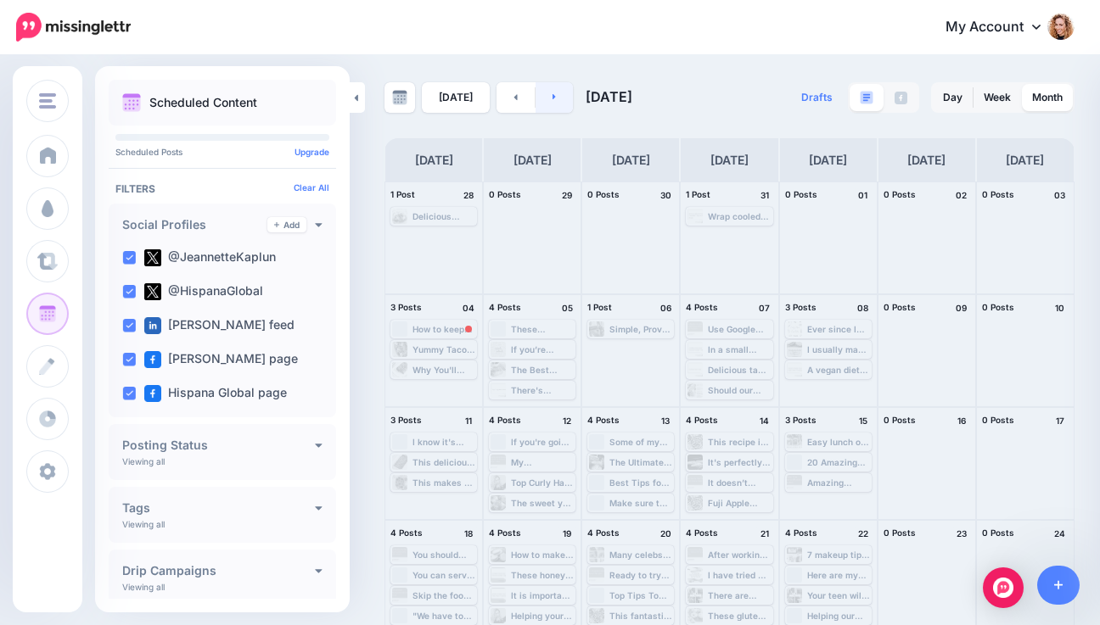
click at [552, 98] on icon at bounding box center [554, 97] width 4 height 10
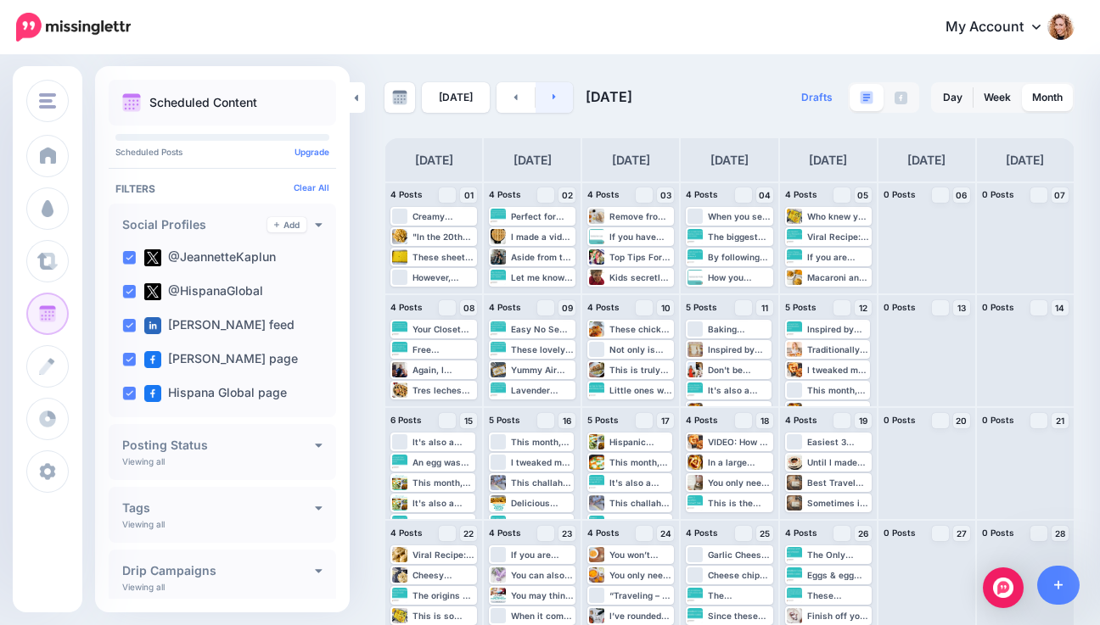
click at [553, 98] on link at bounding box center [555, 97] width 38 height 31
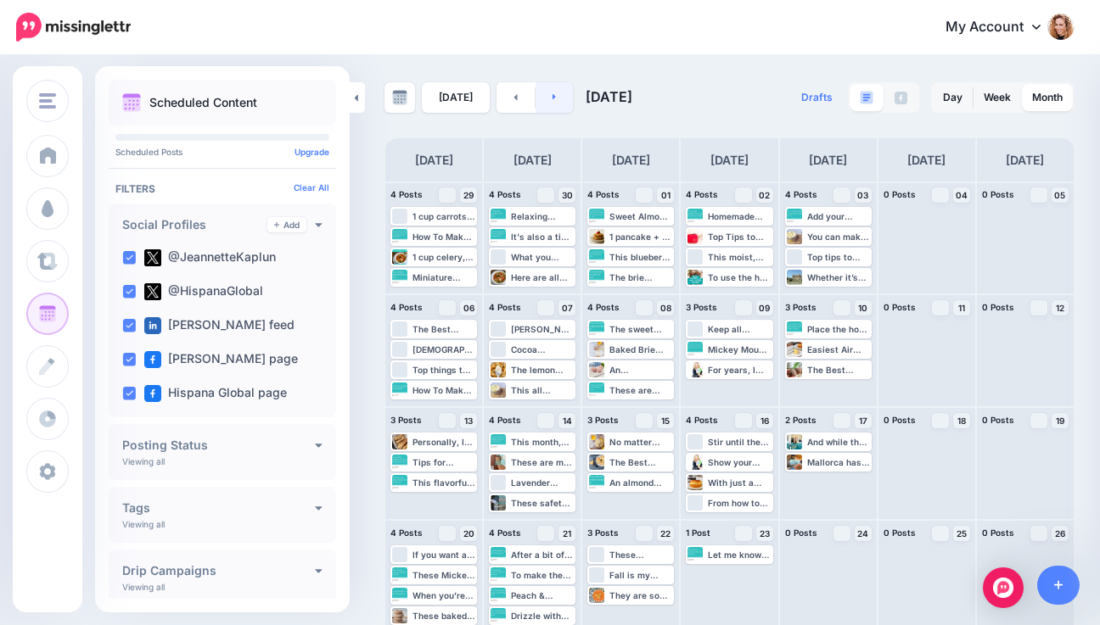
click at [552, 100] on icon at bounding box center [554, 97] width 4 height 10
